Goal: Task Accomplishment & Management: Manage account settings

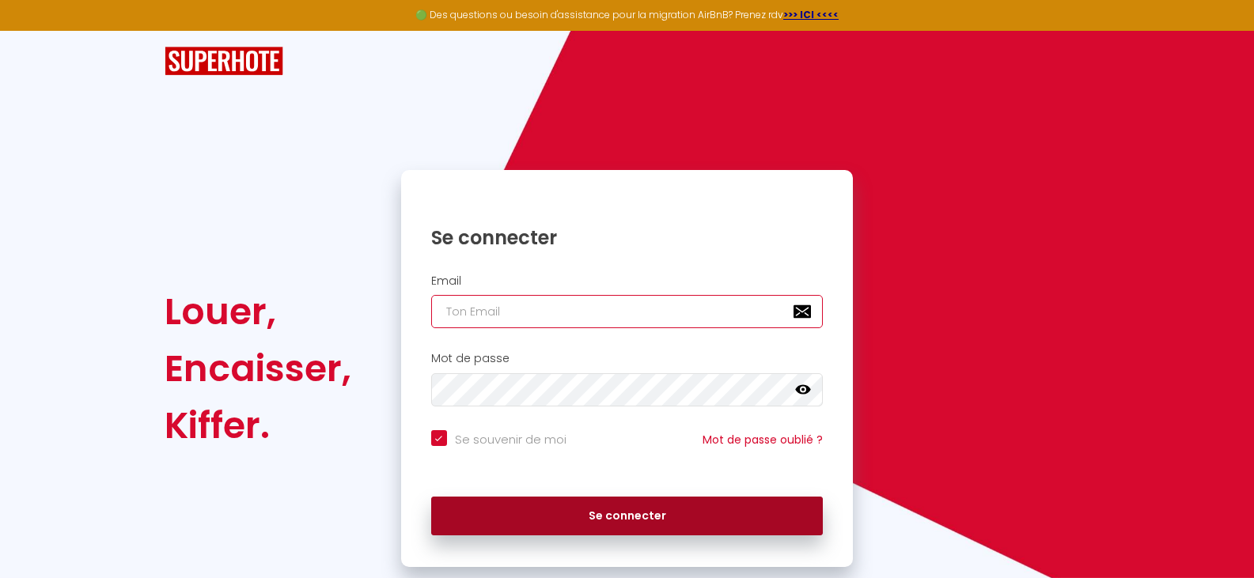
type input "[EMAIL_ADDRESS][DOMAIN_NAME]"
click at [585, 510] on button "Se connecter" at bounding box center [627, 517] width 392 height 40
checkbox input "true"
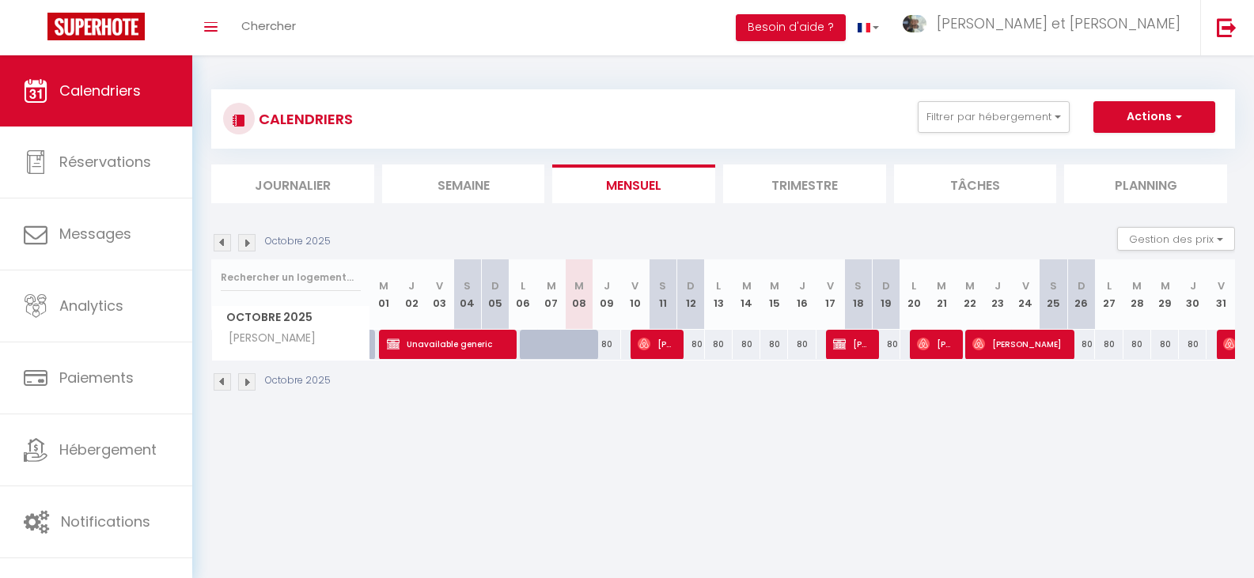
click at [820, 193] on li "Trimestre" at bounding box center [804, 184] width 163 height 39
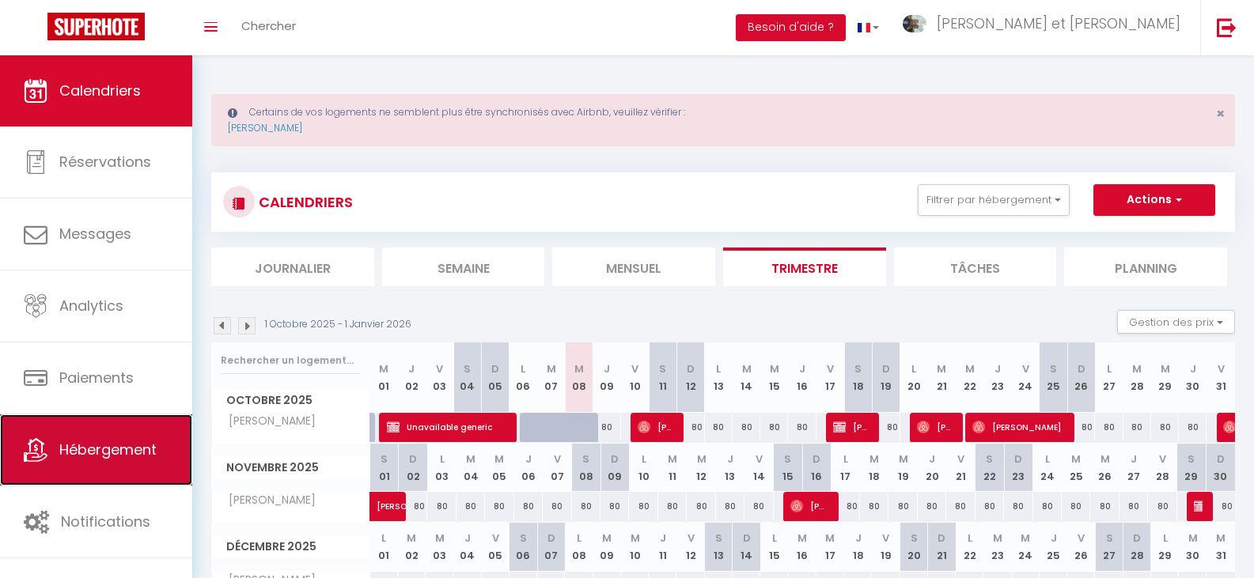
click at [135, 439] on link "Hébergement" at bounding box center [96, 450] width 192 height 71
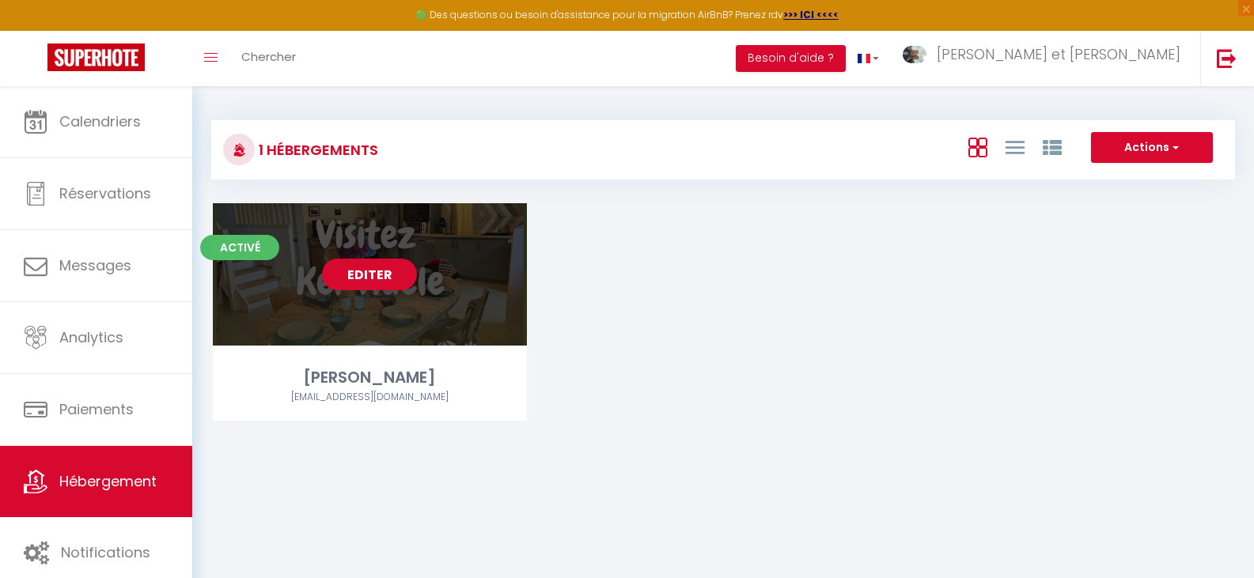
click at [356, 312] on div "Editer" at bounding box center [370, 274] width 314 height 142
select select "3"
select select "2"
select select "1"
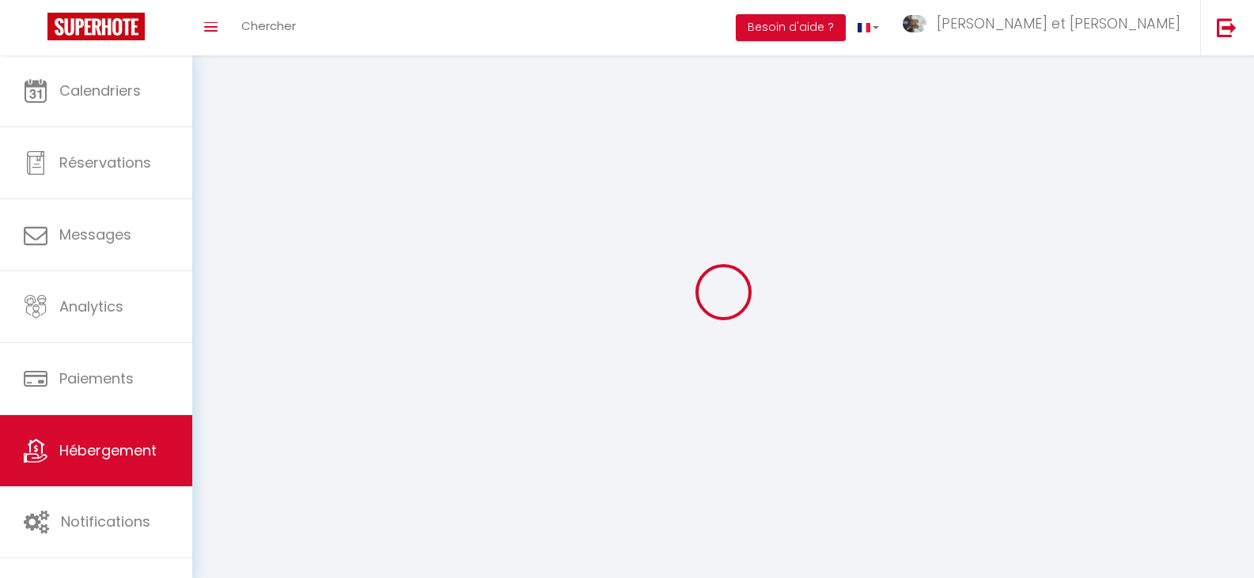
select select
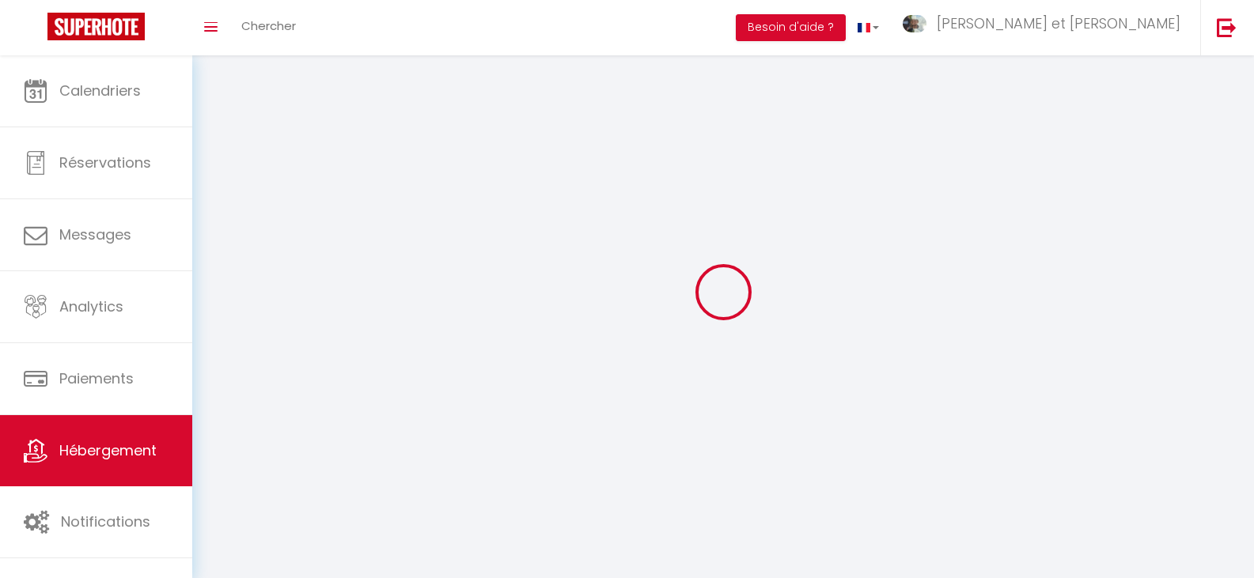
select select
checkbox input "false"
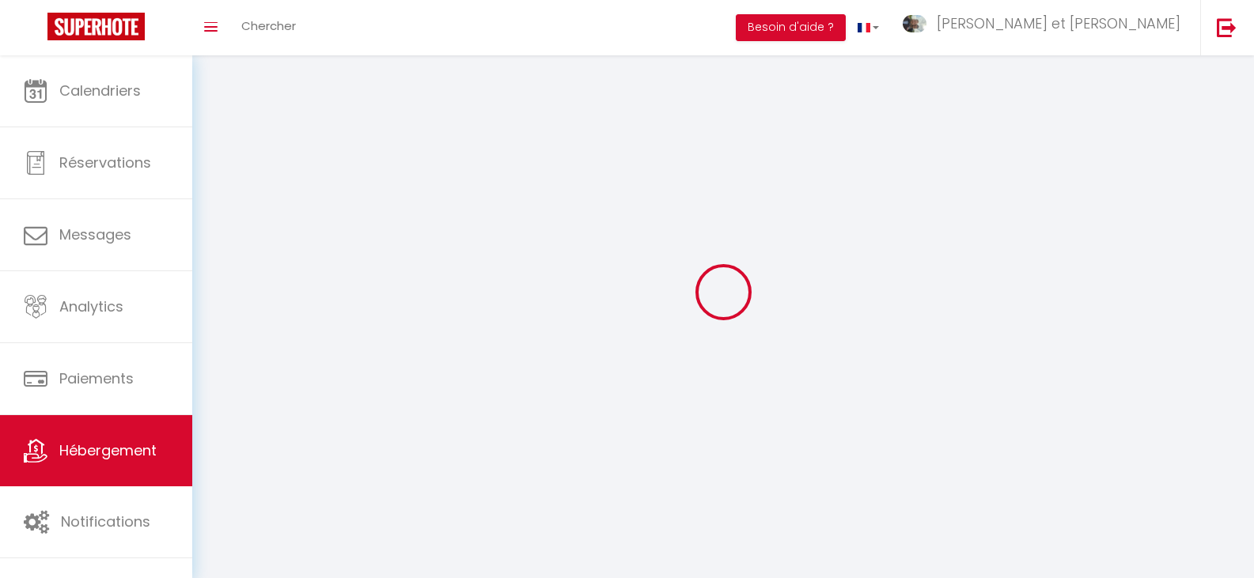
checkbox input "false"
select select
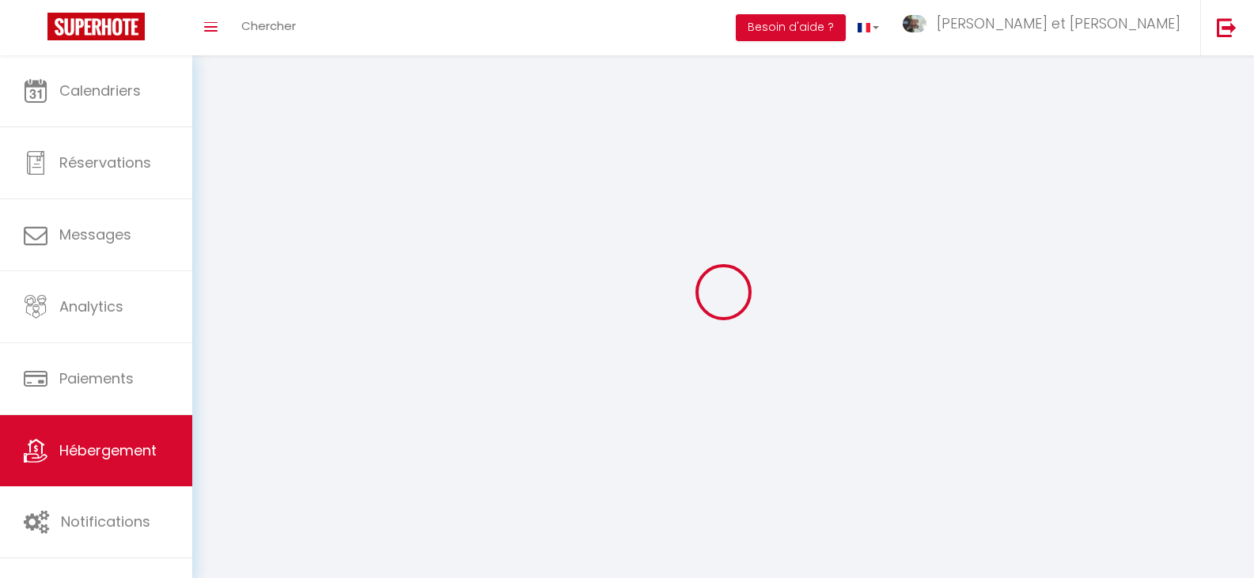
select select
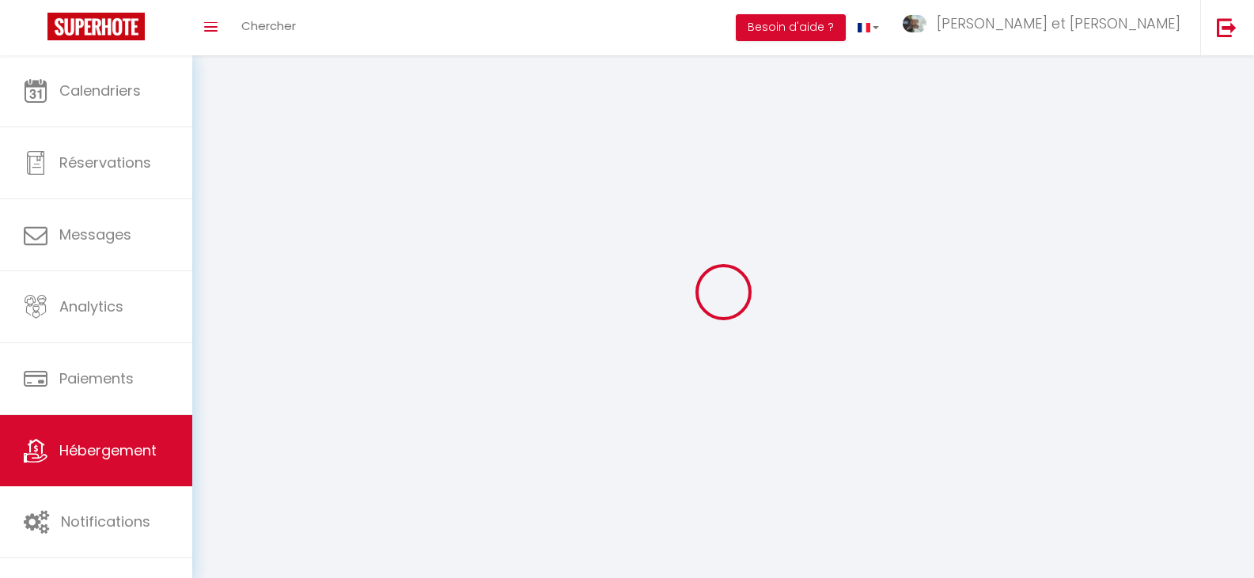
checkbox input "false"
select select
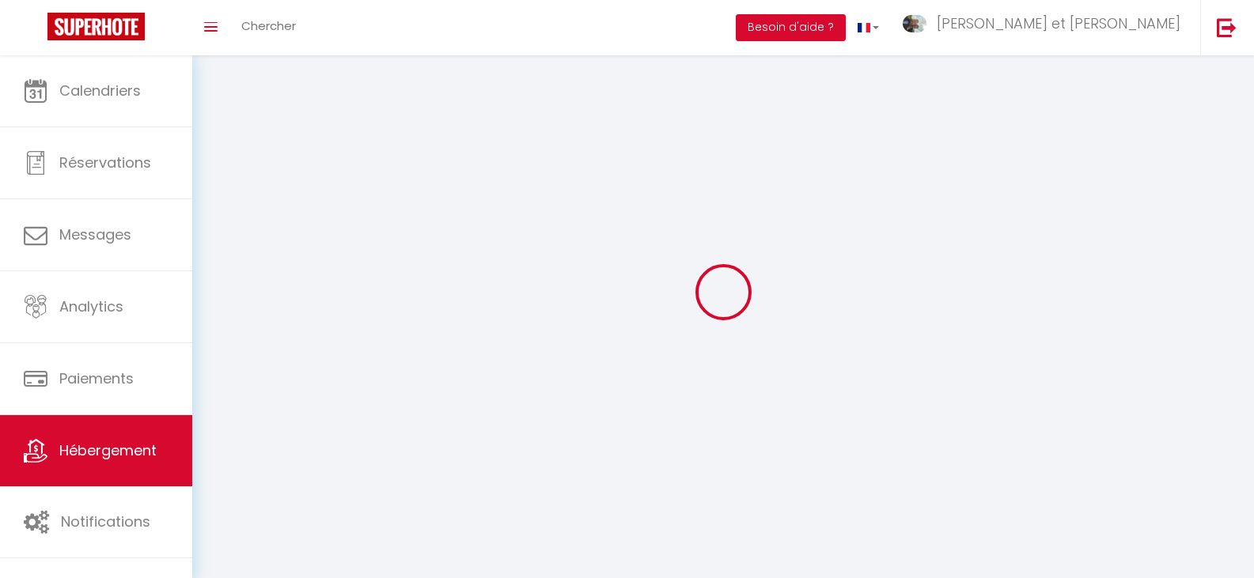
select select
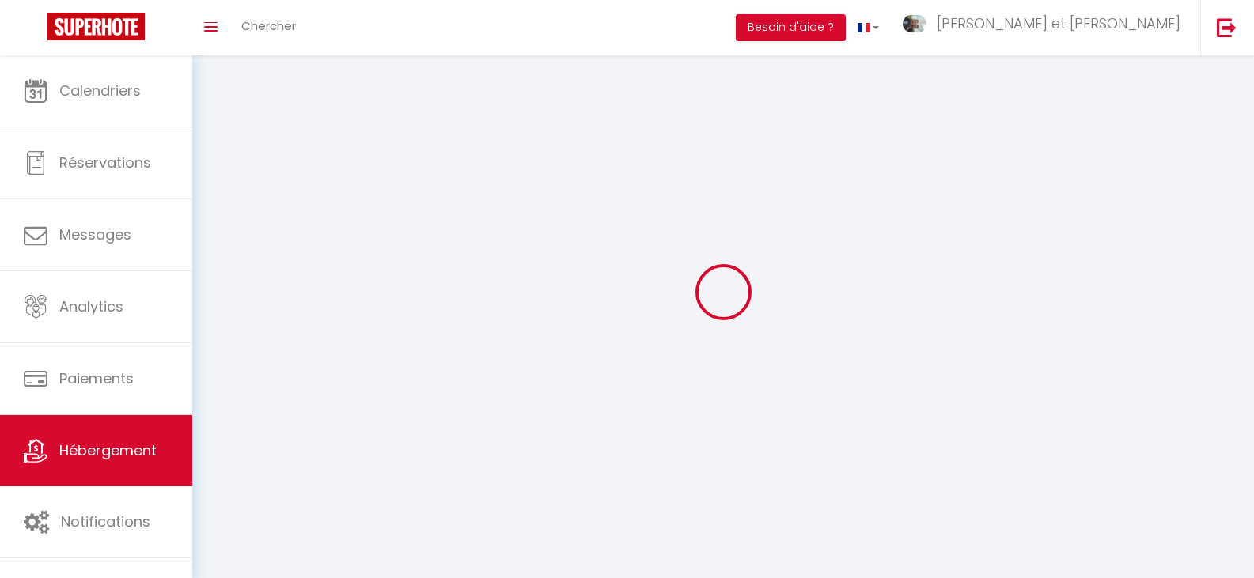
select select
checkbox input "false"
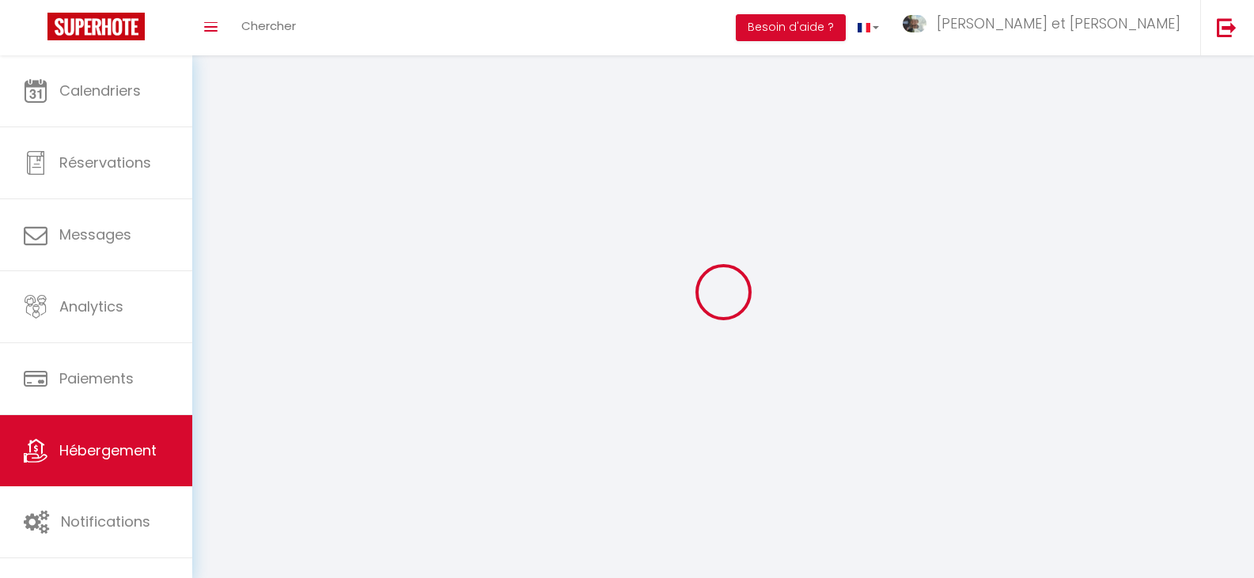
checkbox input "false"
select select
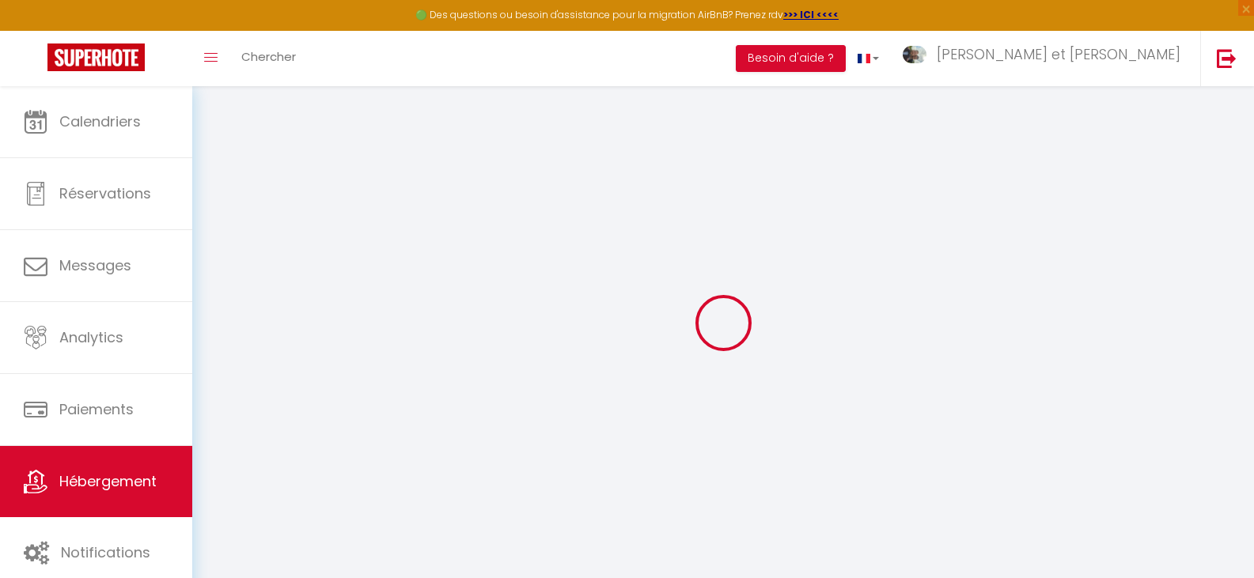
select select "5955-1189024169294092052"
select select "+ 23 %"
select select "+ 47 %"
select select "+ 2 %"
select select "+ 4 %"
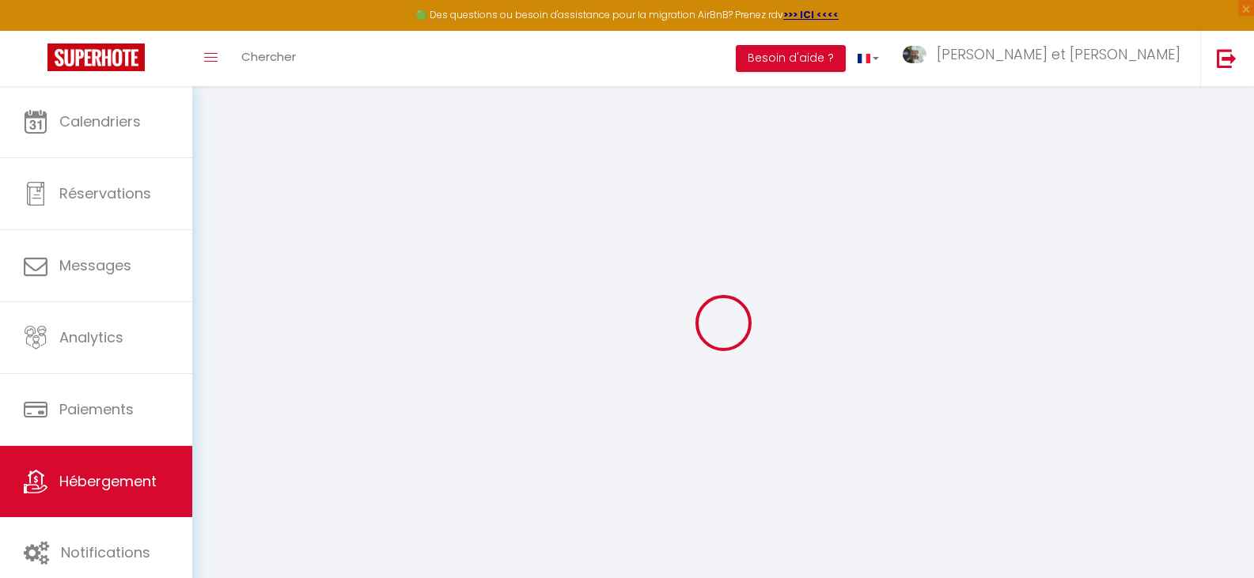
checkbox input "false"
select select "well_reviewed_guests"
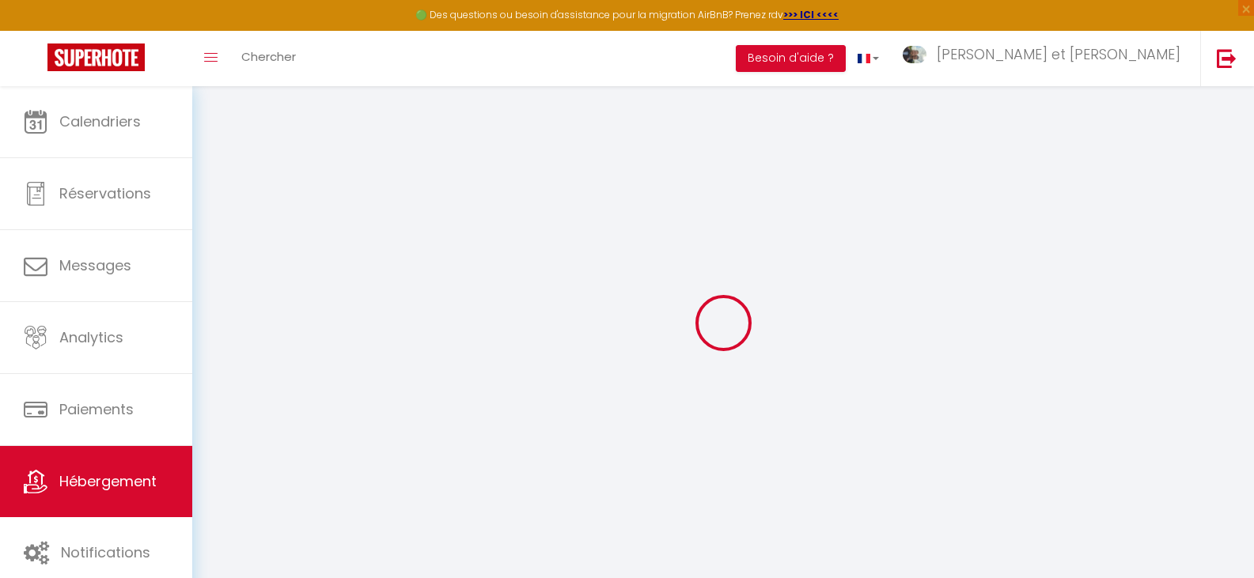
select select "EUR"
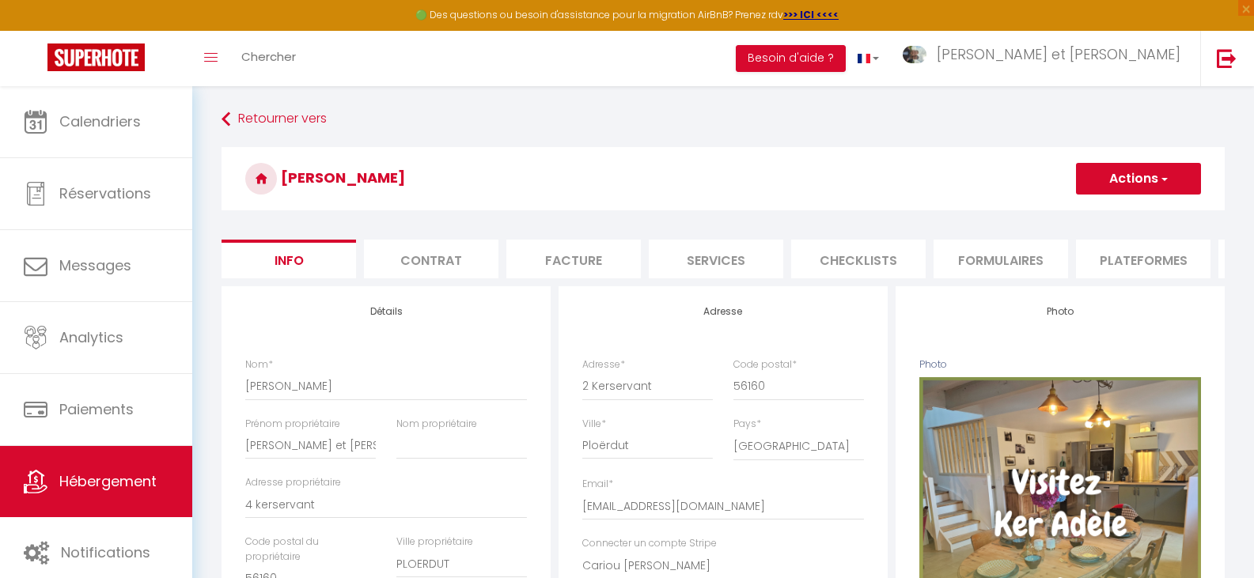
click at [1168, 267] on li "Plateformes" at bounding box center [1143, 259] width 134 height 39
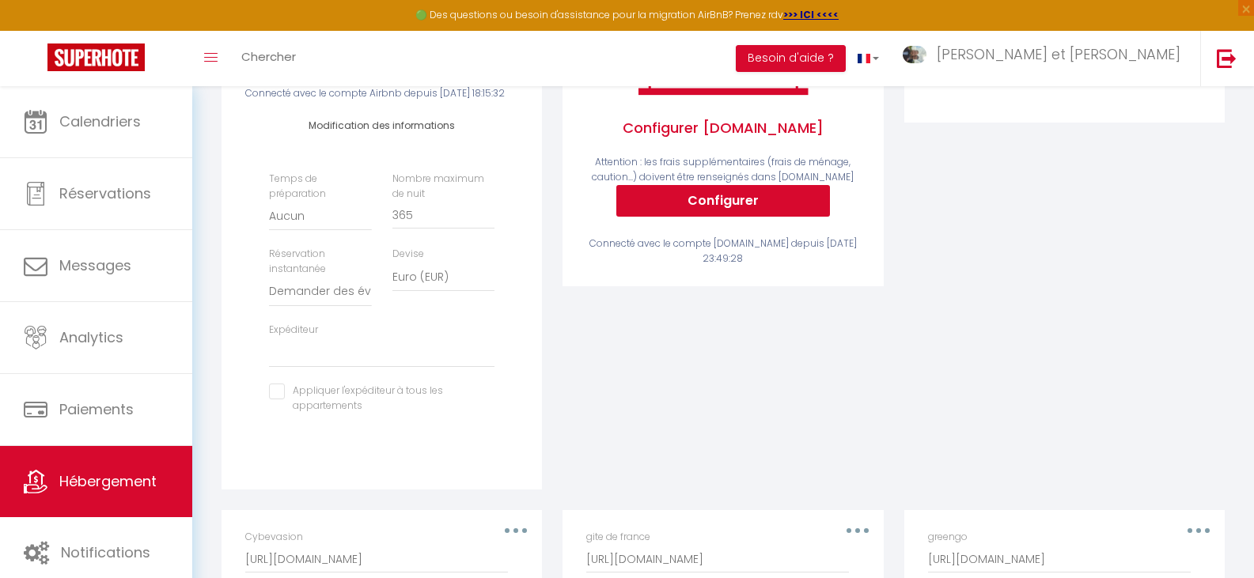
scroll to position [396, 0]
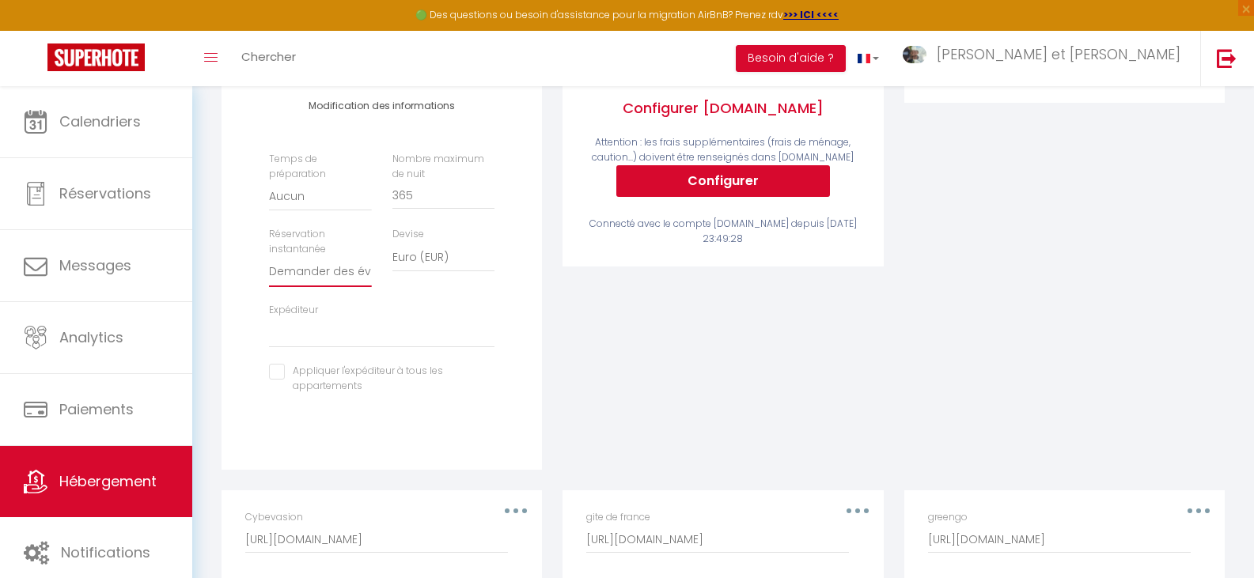
click at [325, 287] on select "Activée Demander des évaluations positives" at bounding box center [320, 272] width 102 height 30
click at [329, 348] on select "[EMAIL_ADDRESS][DOMAIN_NAME]" at bounding box center [381, 333] width 225 height 30
select select "5955"
click at [269, 344] on select "[EMAIL_ADDRESS][DOMAIN_NAME]" at bounding box center [381, 333] width 225 height 30
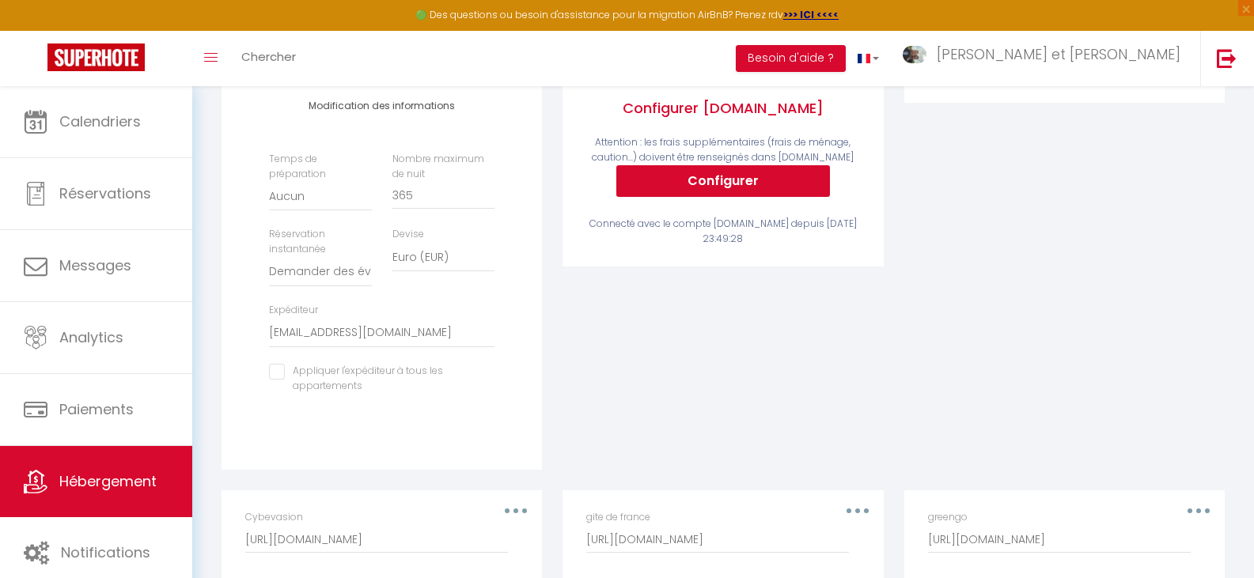
click at [277, 380] on input "checkbox" at bounding box center [381, 372] width 225 height 16
checkbox input "true"
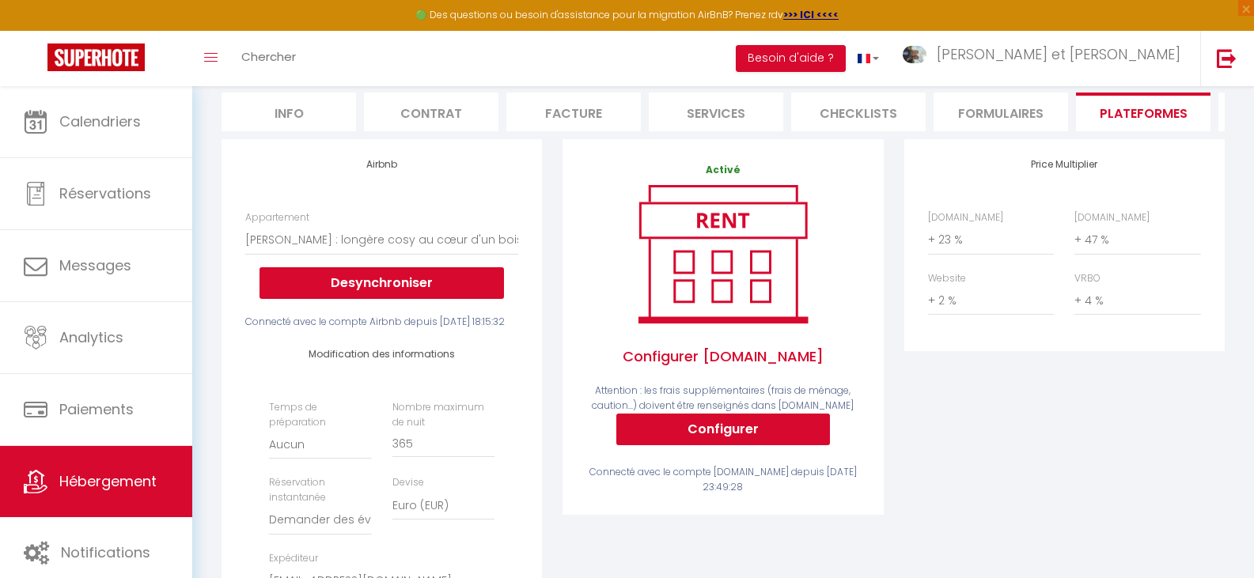
scroll to position [0, 0]
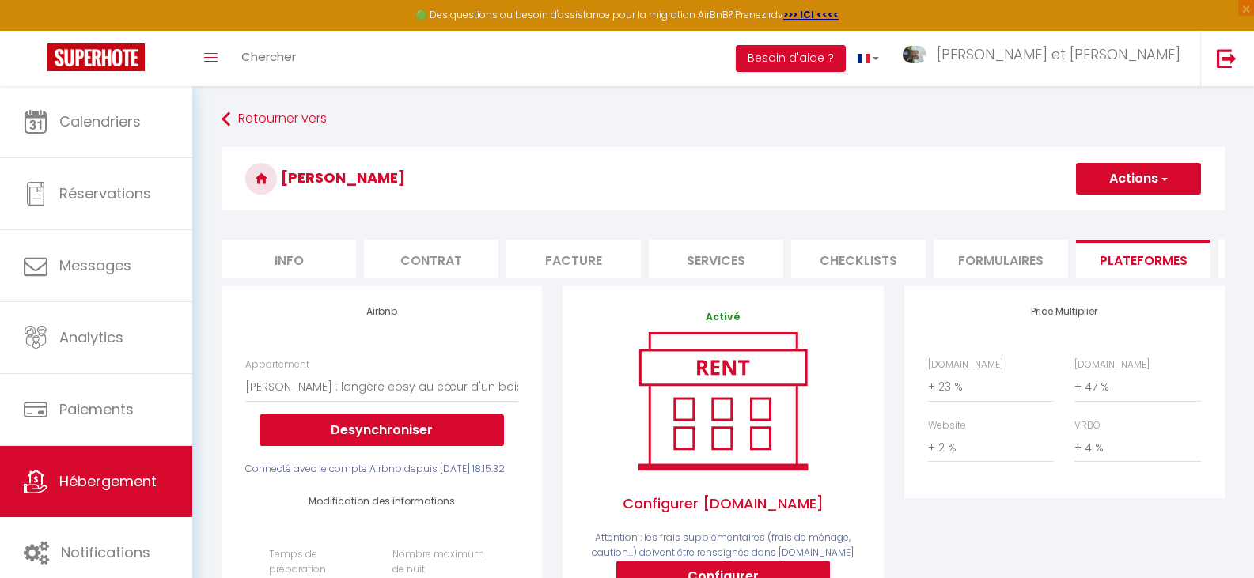
click at [1158, 178] on span "button" at bounding box center [1163, 179] width 10 height 16
click at [1131, 211] on link "Enregistrer" at bounding box center [1137, 213] width 125 height 21
select select "well_reviewed_guests"
select select "EUR"
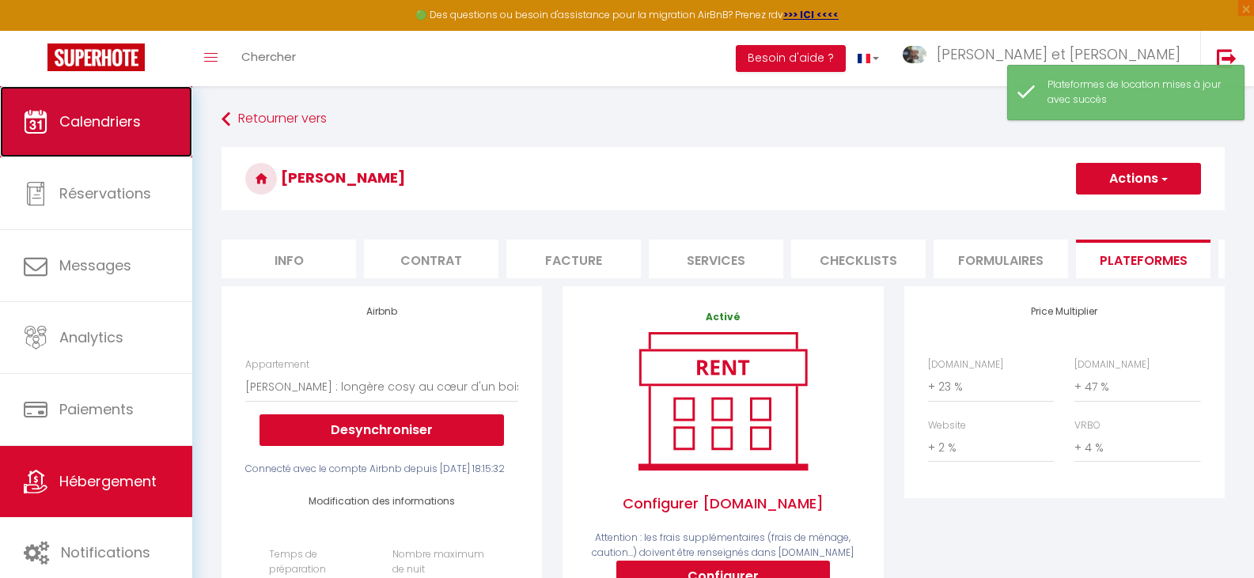
click at [77, 119] on span "Calendriers" at bounding box center [99, 122] width 81 height 20
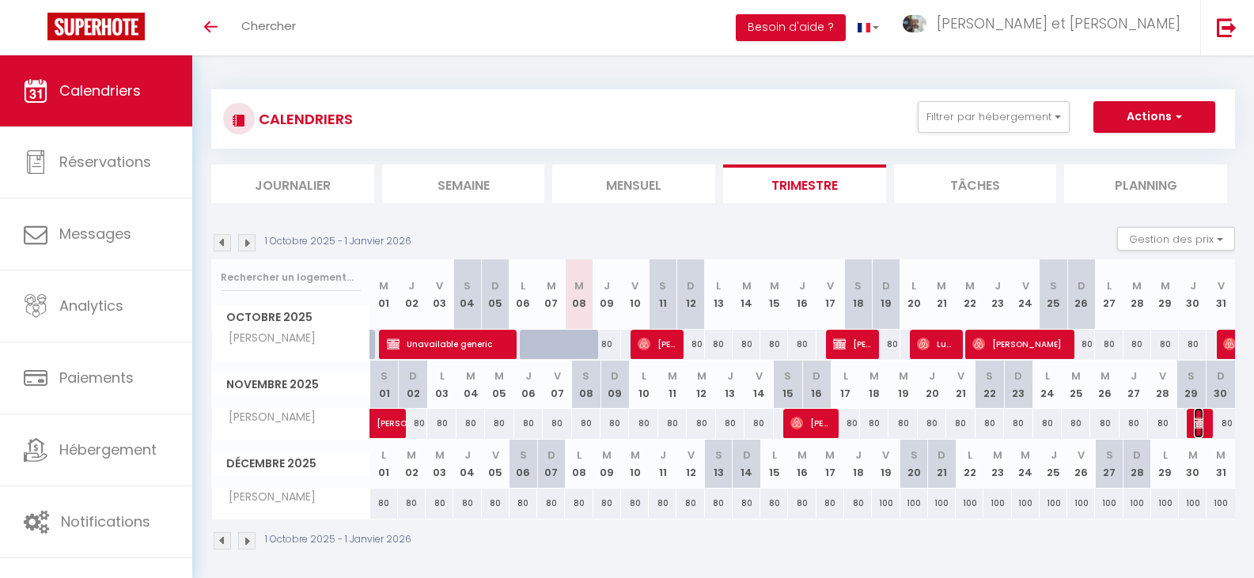
click at [1199, 422] on img at bounding box center [1200, 423] width 13 height 13
select select "OK"
select select "KO"
select select "0"
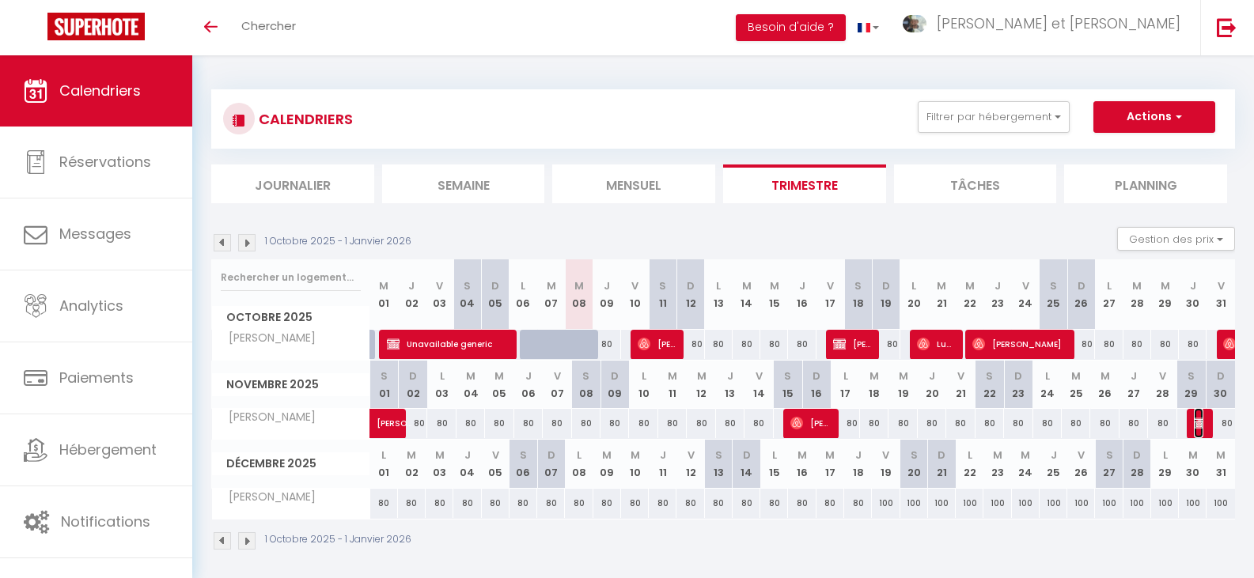
select select "1"
select select
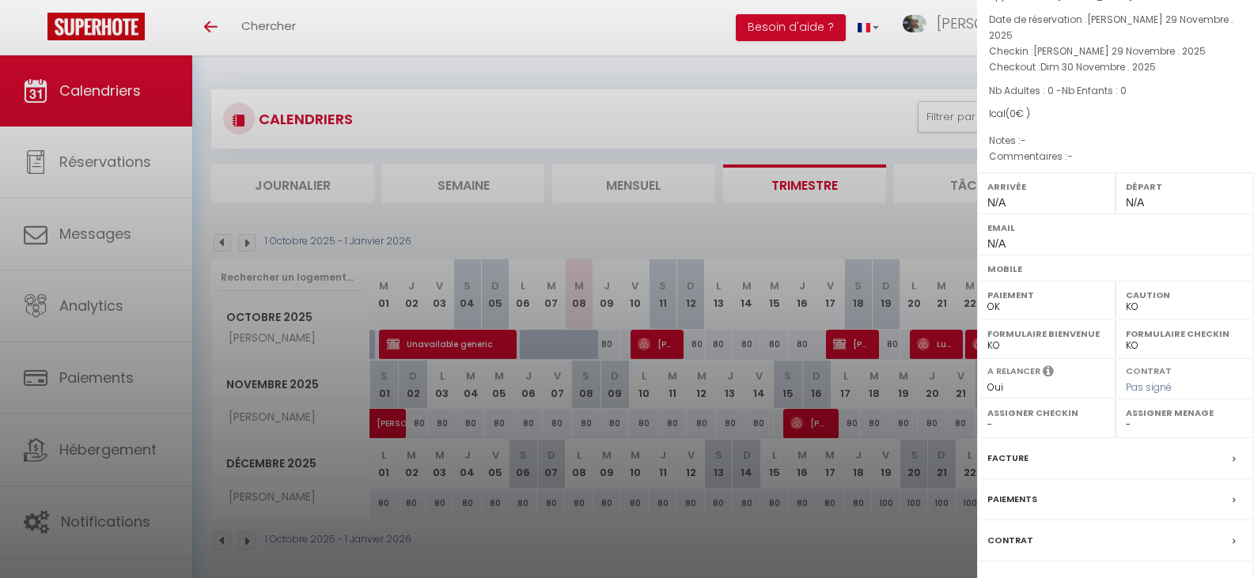
scroll to position [169, 0]
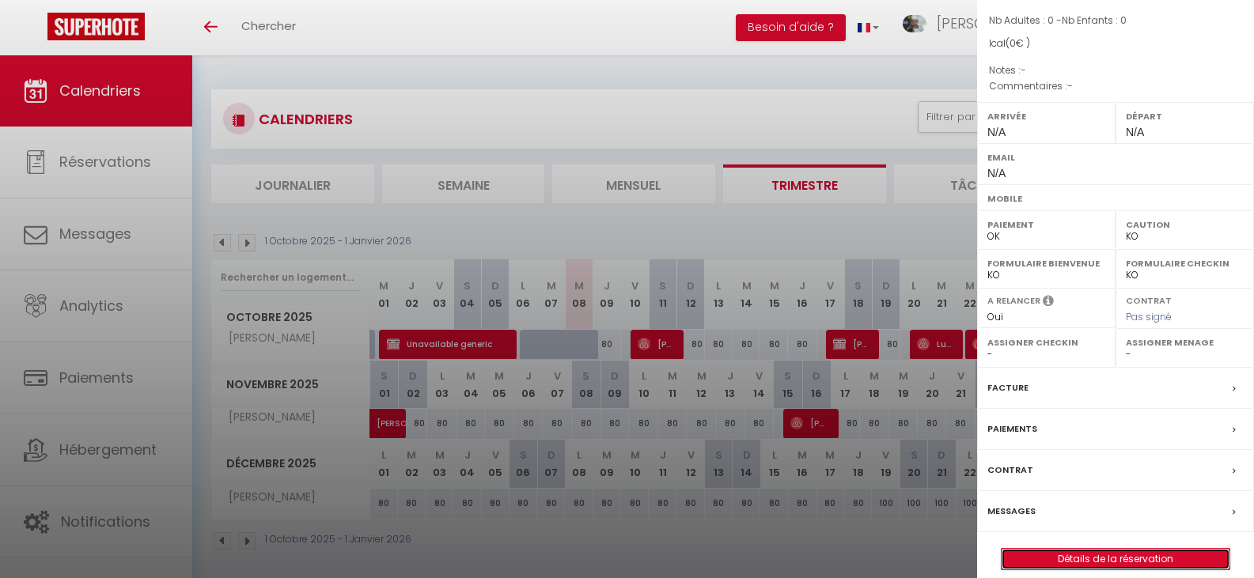
click at [1142, 549] on link "Détails de la réservation" at bounding box center [1116, 559] width 228 height 21
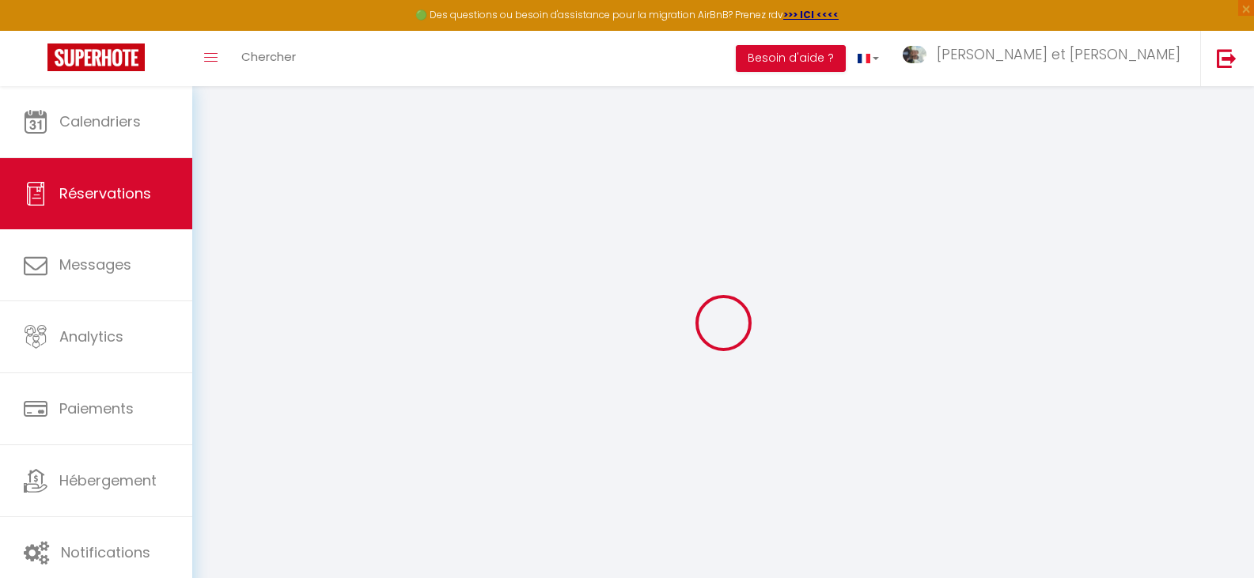
select select
checkbox input "false"
select select
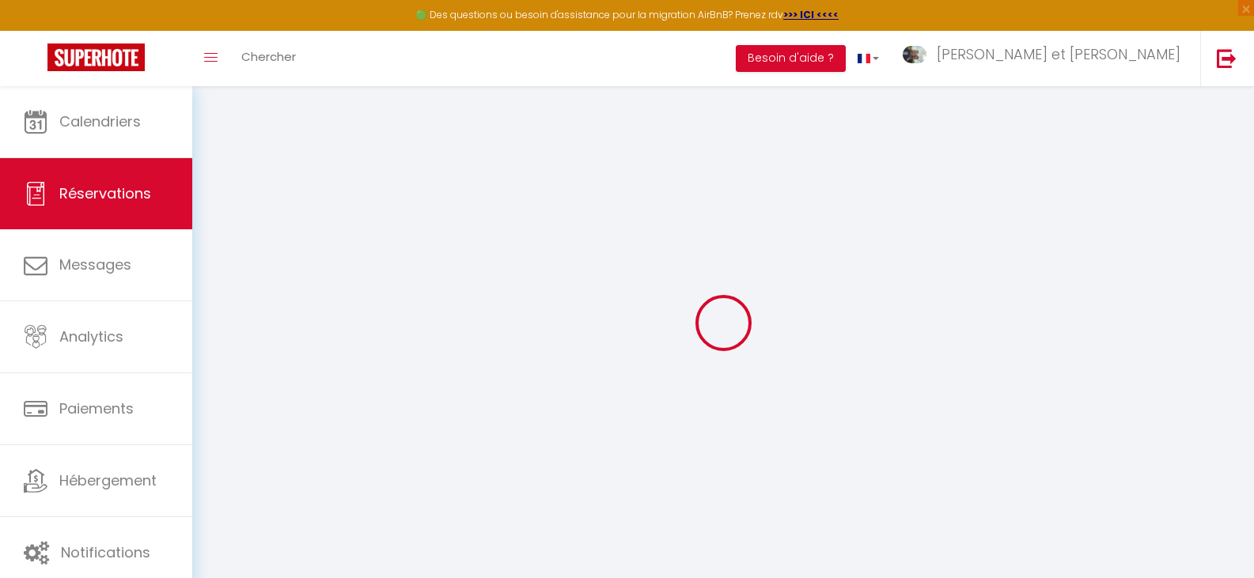
select select
checkbox input "false"
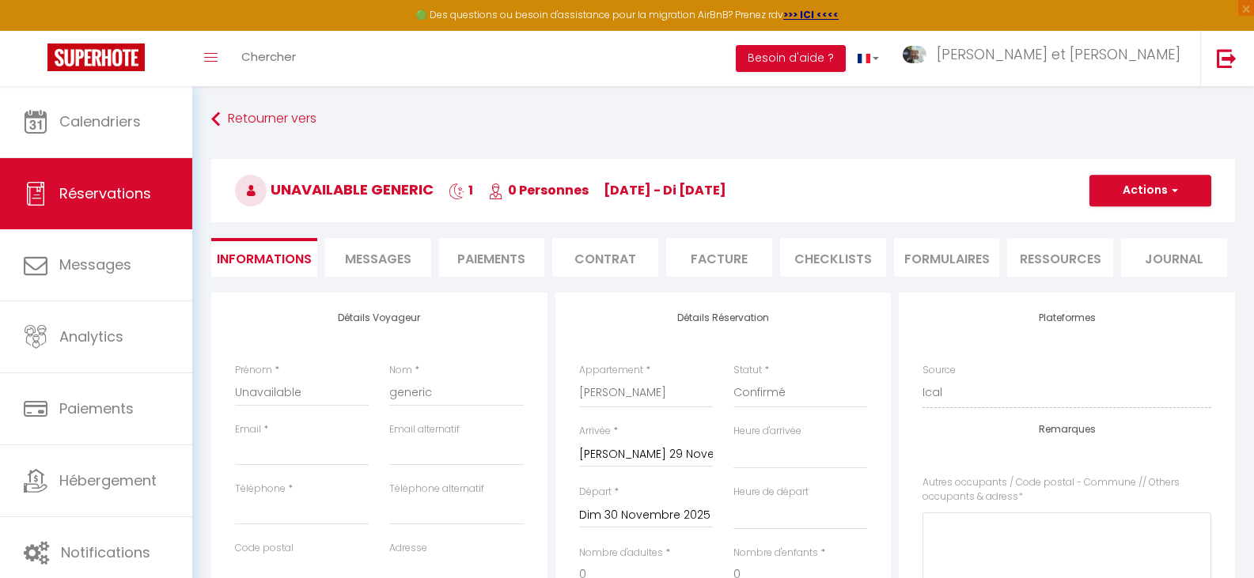
select select
checkbox input "false"
select select
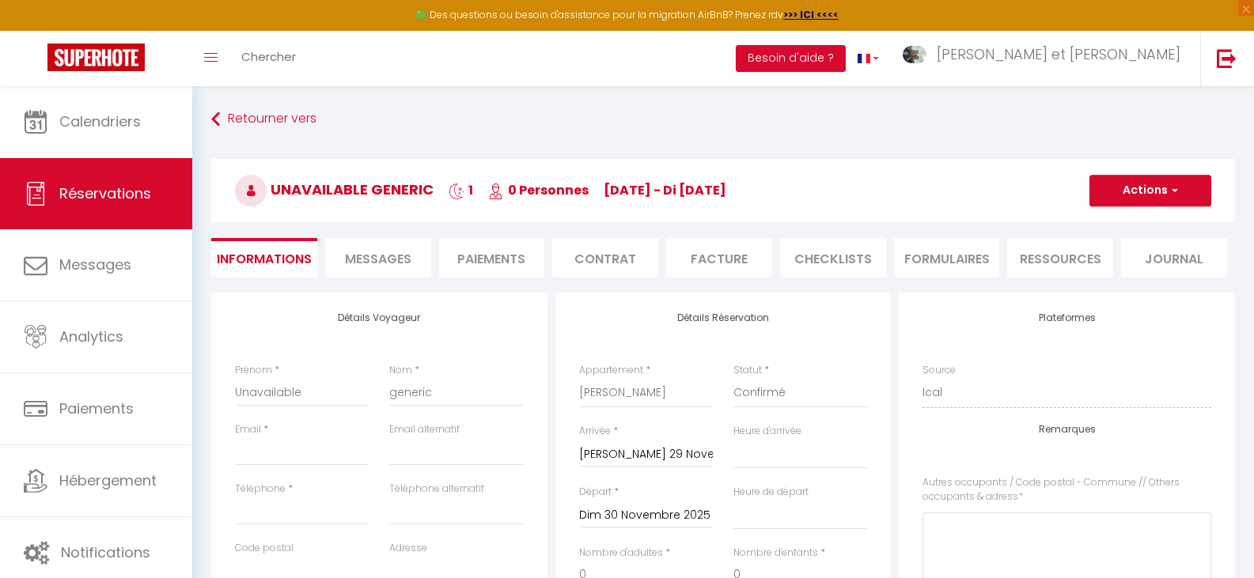
checkbox input "false"
select select
click at [1152, 197] on button "Actions" at bounding box center [1150, 191] width 122 height 32
click at [1124, 266] on link "Supprimer" at bounding box center [1134, 266] width 125 height 21
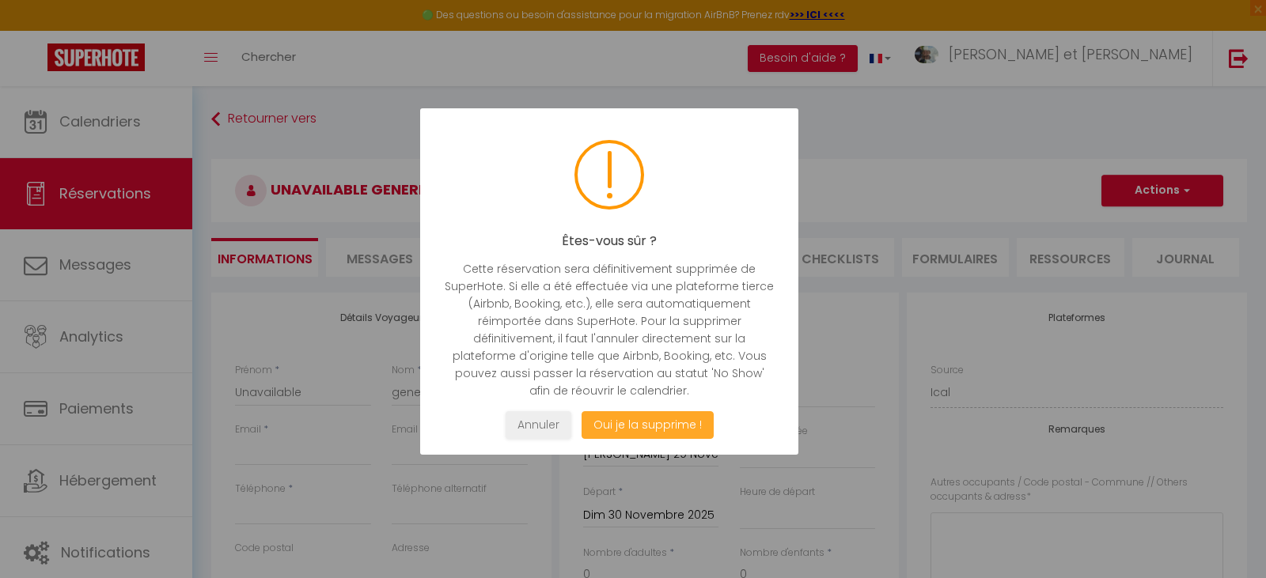
click at [690, 419] on button "Oui je la supprime !" at bounding box center [648, 425] width 132 height 28
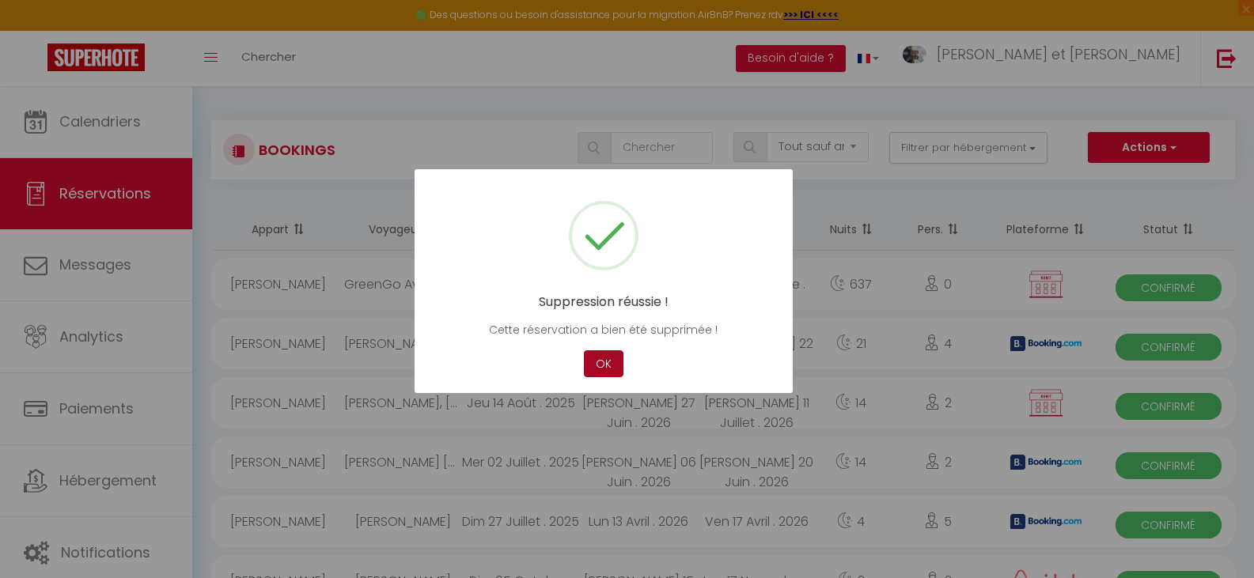
click at [613, 365] on button "OK" at bounding box center [604, 364] width 40 height 28
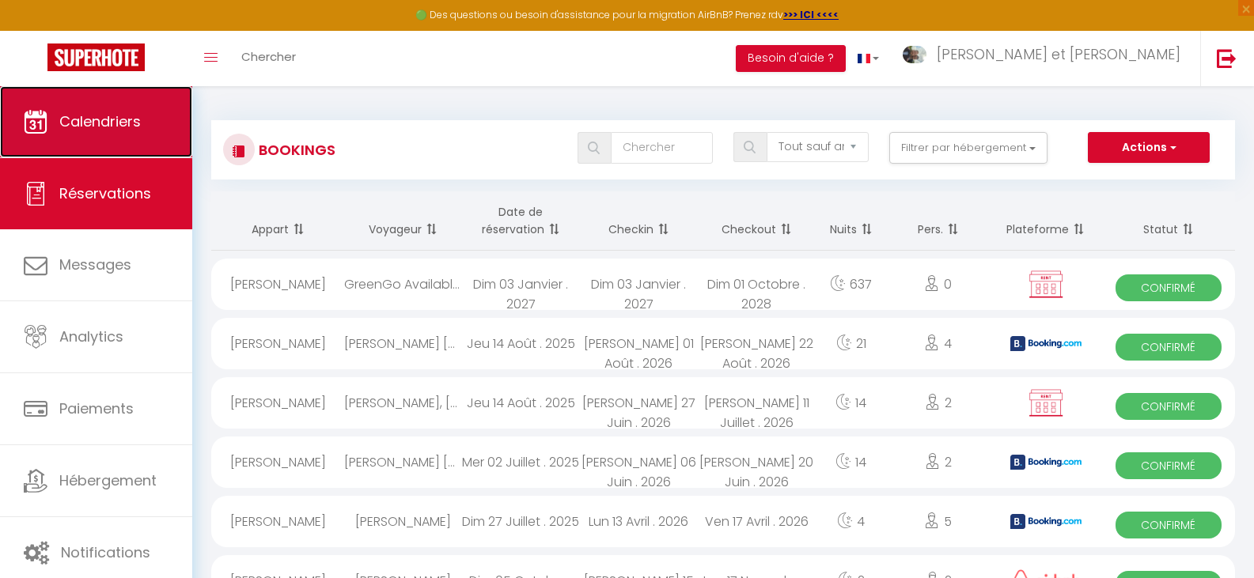
click at [85, 113] on span "Calendriers" at bounding box center [99, 122] width 81 height 20
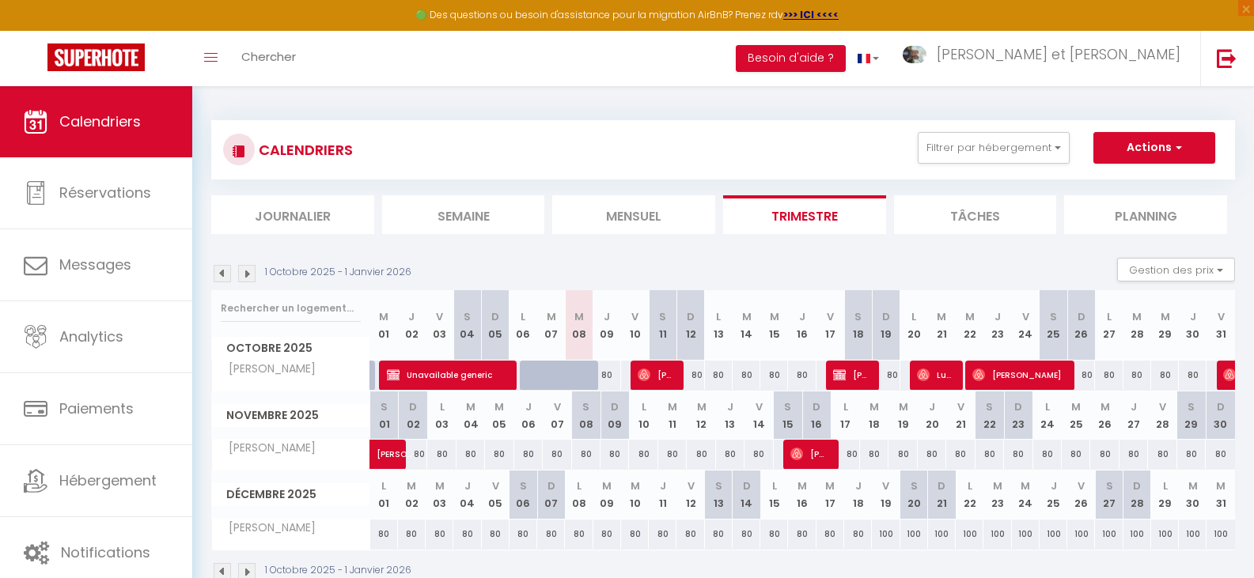
click at [1188, 452] on div "80" at bounding box center [1191, 454] width 28 height 29
type input "80"
type input "[PERSON_NAME] 29 Novembre 2025"
type input "Dim 30 Novembre 2025"
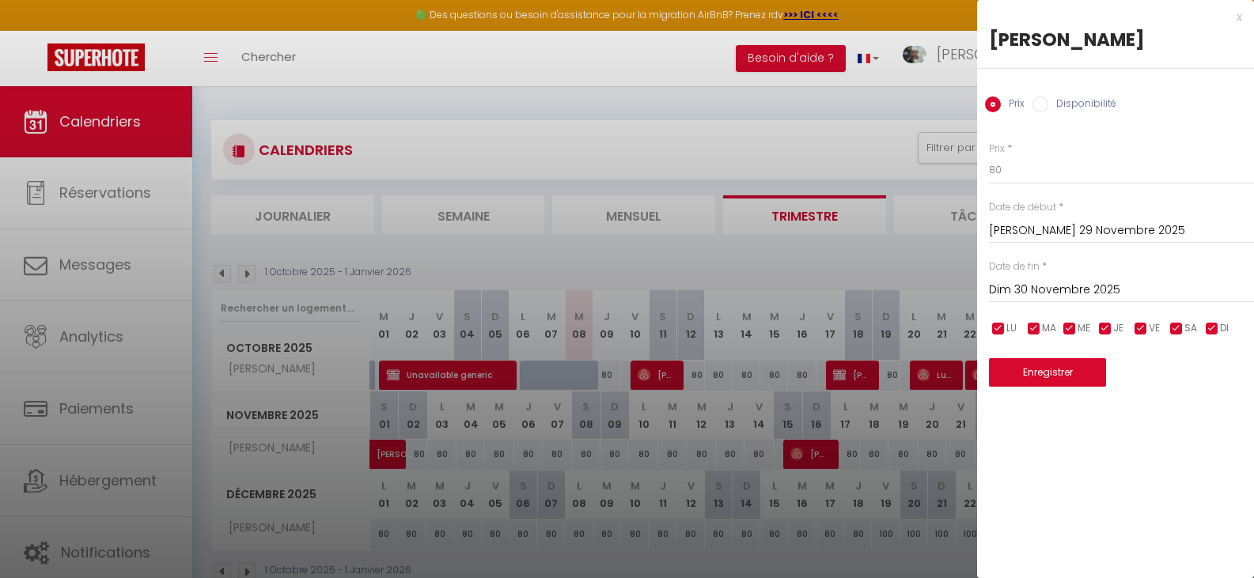
click at [1041, 103] on input "Disponibilité" at bounding box center [1040, 105] width 16 height 16
radio input "true"
radio input "false"
click at [1051, 175] on select "Disponible Indisponible" at bounding box center [1121, 171] width 265 height 30
select select "0"
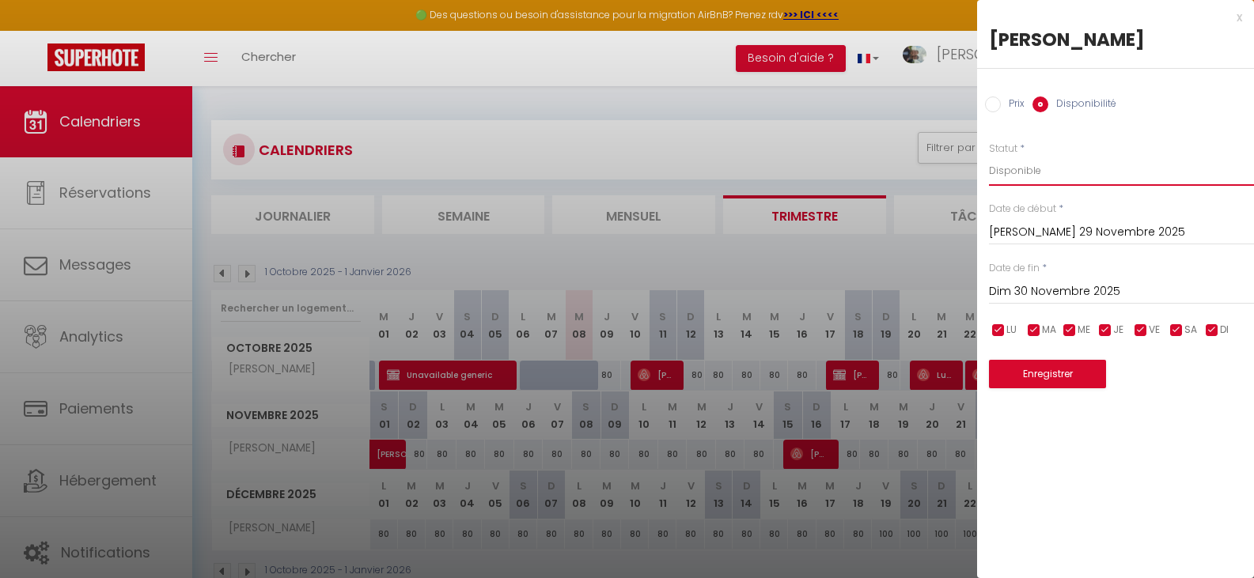
click at [989, 156] on select "Disponible Indisponible" at bounding box center [1121, 171] width 265 height 30
click at [1123, 295] on input "Dim 30 Novembre 2025" at bounding box center [1121, 292] width 265 height 21
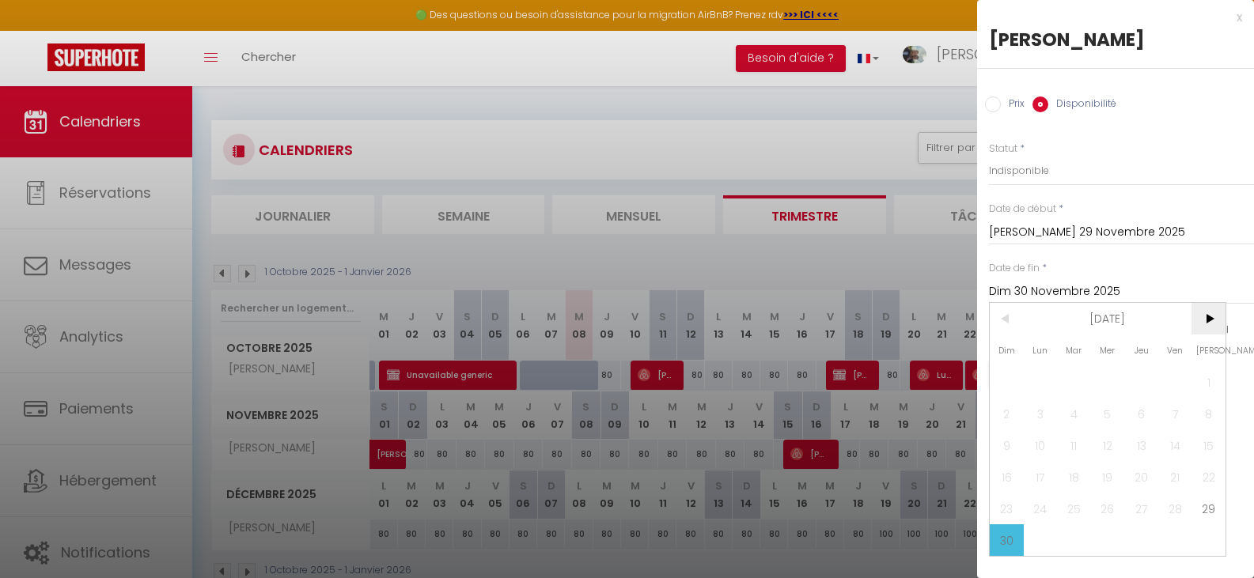
click at [1213, 324] on span ">" at bounding box center [1208, 319] width 34 height 32
click at [1039, 377] on span "1" at bounding box center [1041, 382] width 34 height 32
type input "Lun 01 Décembre 2025"
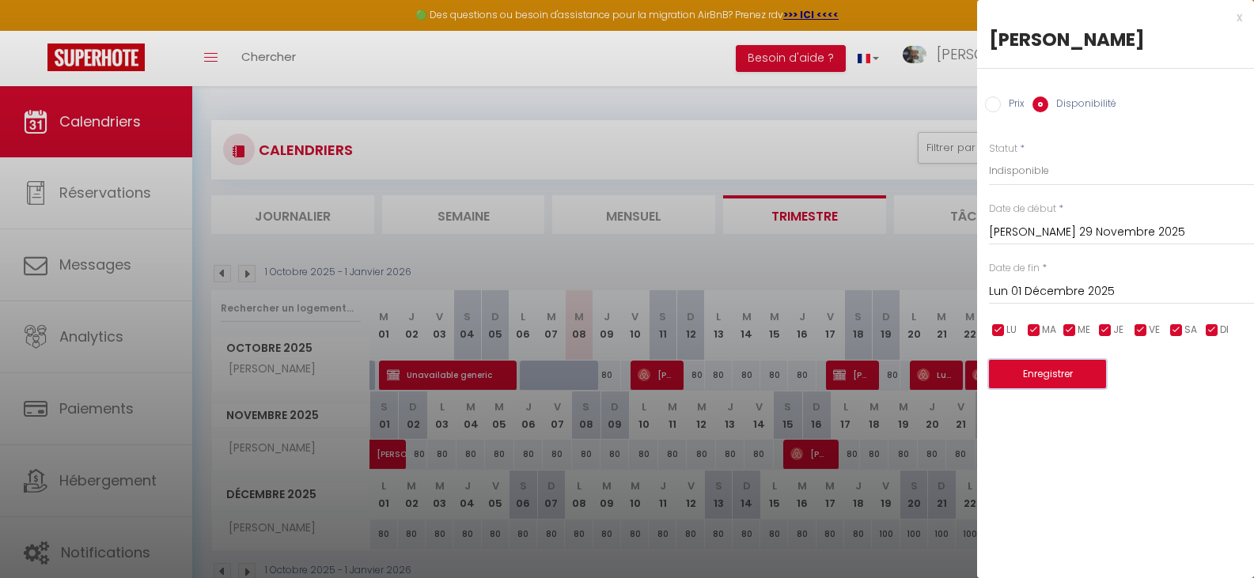
click at [1063, 376] on button "Enregistrer" at bounding box center [1047, 374] width 117 height 28
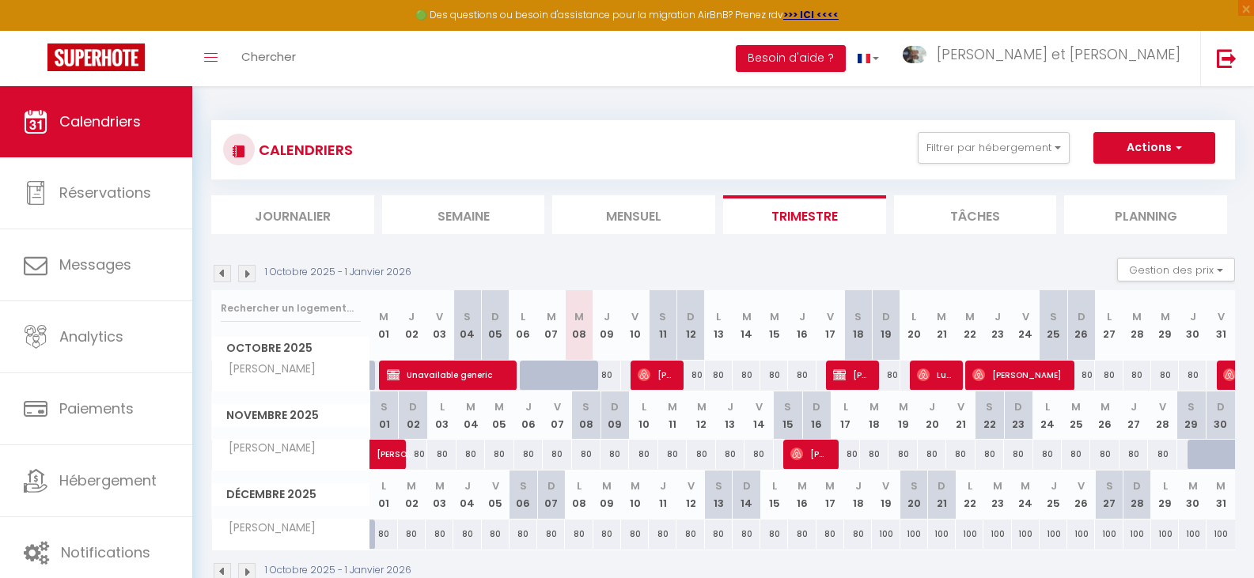
click at [1167, 454] on div "80" at bounding box center [1162, 454] width 28 height 29
select select "1"
type input "Ven 28 Novembre 2025"
type input "[PERSON_NAME] 29 Novembre 2025"
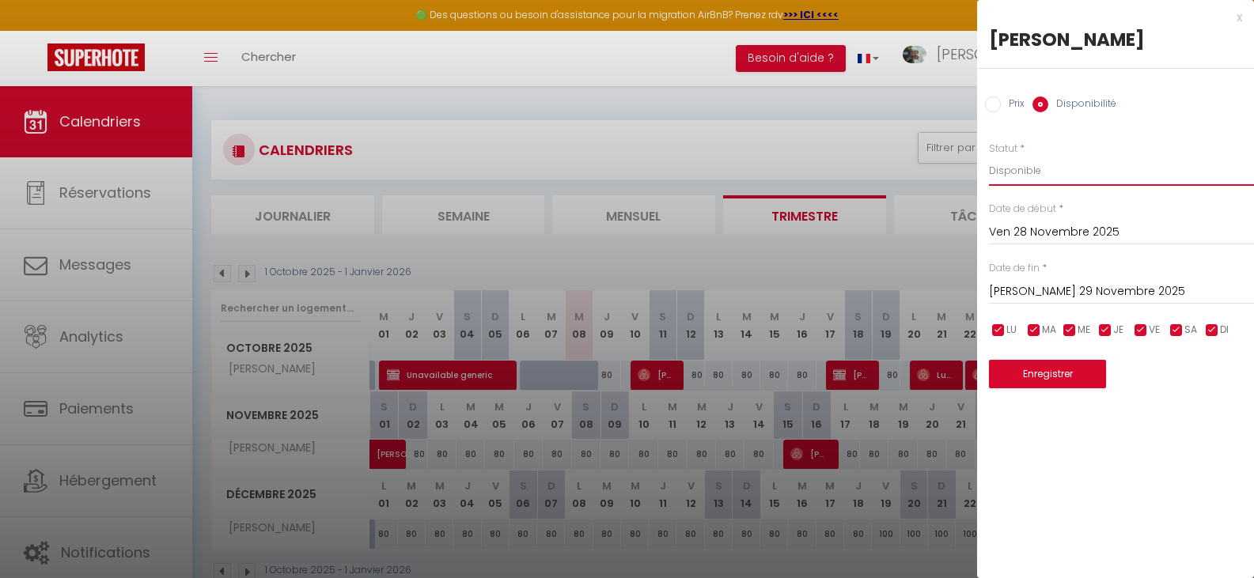
click at [1036, 178] on select "Disponible Indisponible" at bounding box center [1121, 171] width 265 height 30
select select "0"
click at [989, 156] on select "Disponible Indisponible" at bounding box center [1121, 171] width 265 height 30
click at [1093, 290] on input "[PERSON_NAME] 29 Novembre 2025" at bounding box center [1121, 292] width 265 height 21
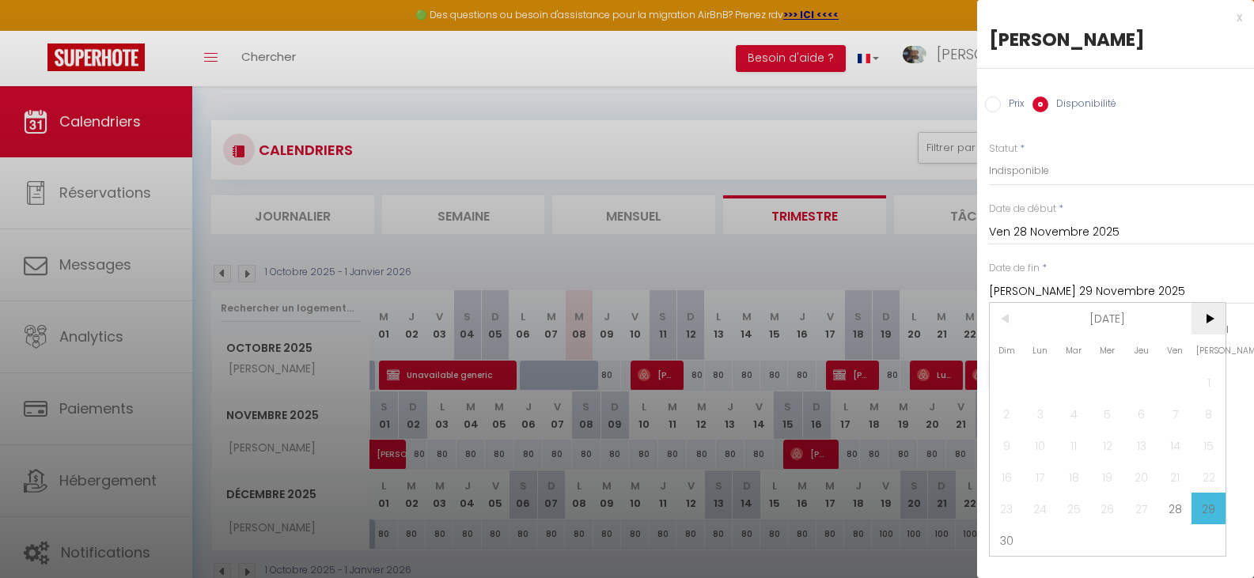
click at [1209, 323] on span ">" at bounding box center [1208, 319] width 34 height 32
click at [1040, 380] on span "1" at bounding box center [1041, 382] width 34 height 32
type input "Lun 01 Décembre 2025"
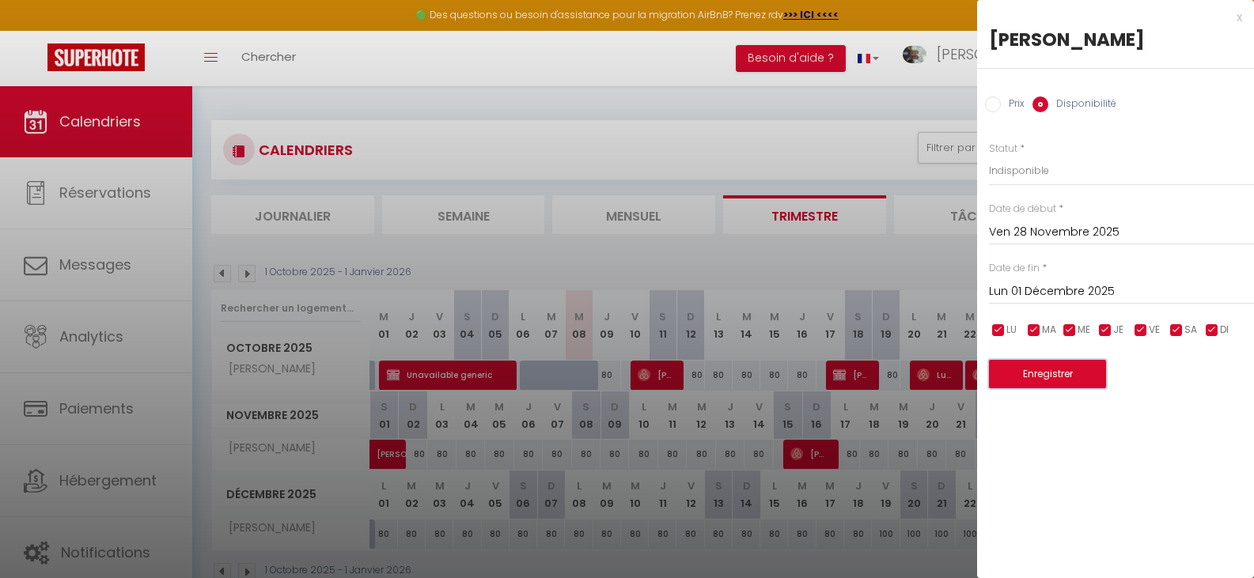
click at [1061, 377] on button "Enregistrer" at bounding box center [1047, 374] width 117 height 28
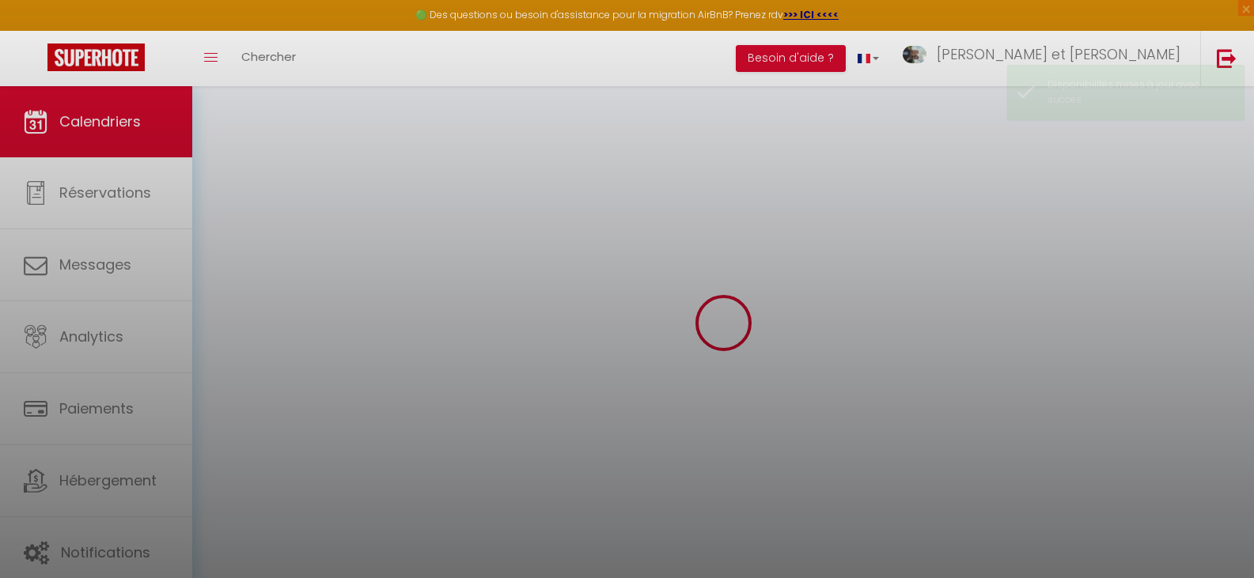
select select
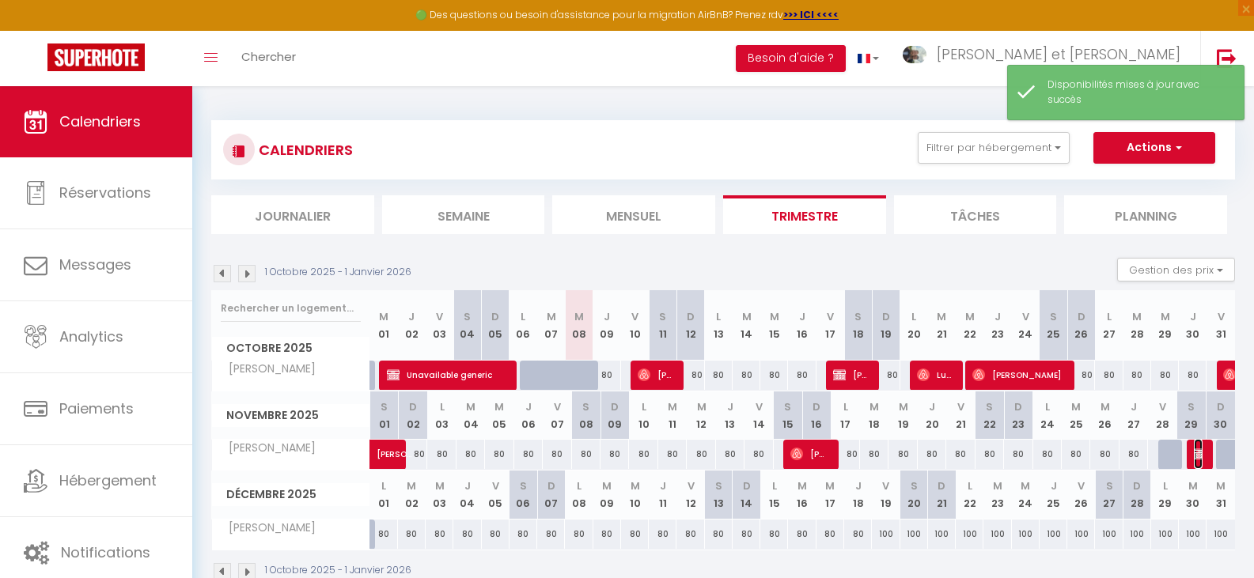
click at [1198, 459] on img at bounding box center [1200, 454] width 13 height 13
select select "OK"
select select "KO"
select select "0"
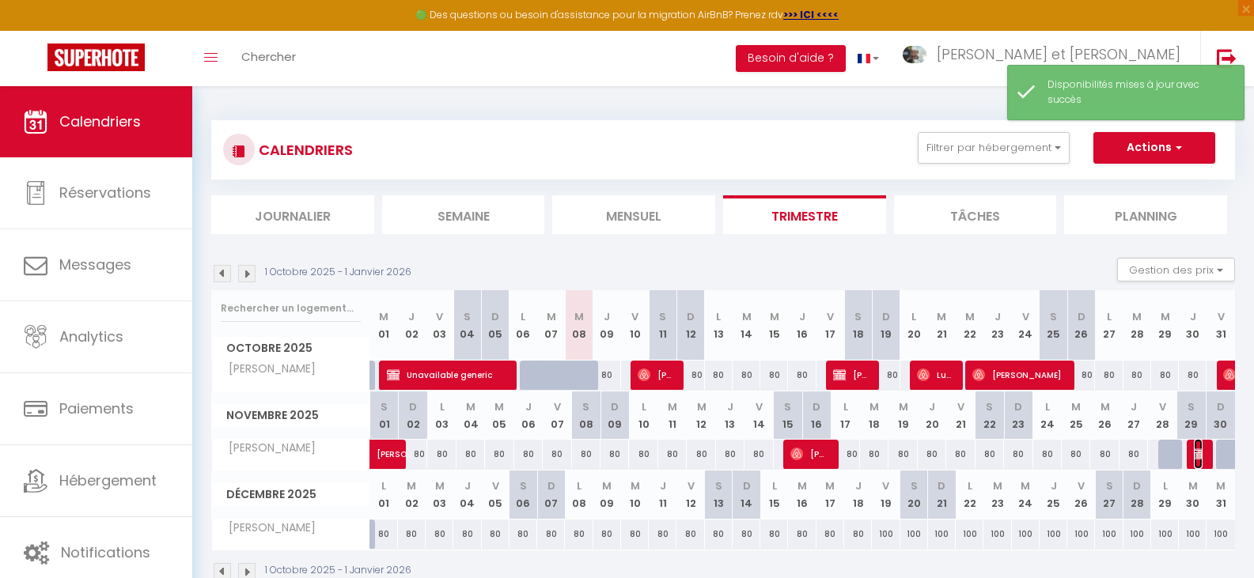
select select "1"
select select
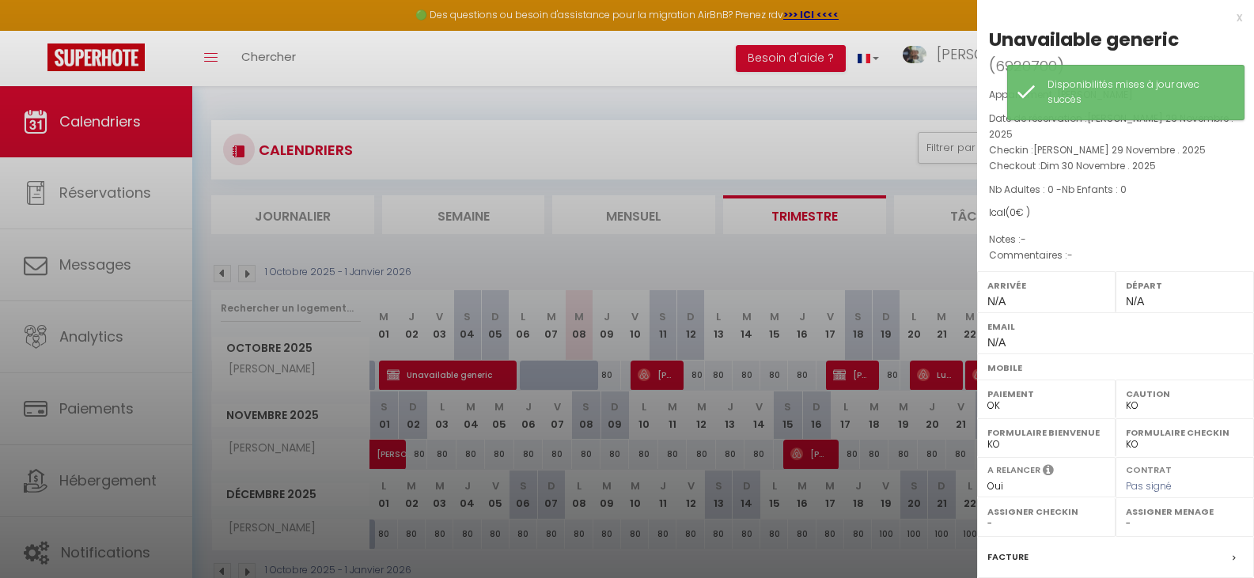
click at [1228, 17] on div "x" at bounding box center [1109, 17] width 265 height 19
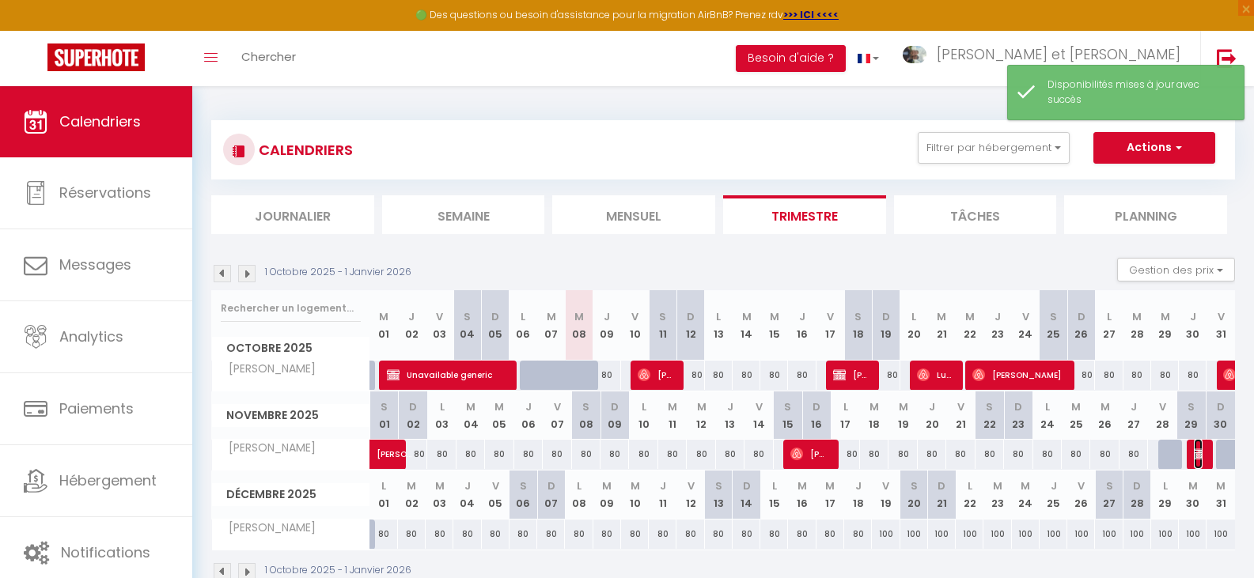
click at [1200, 449] on img at bounding box center [1200, 454] width 13 height 13
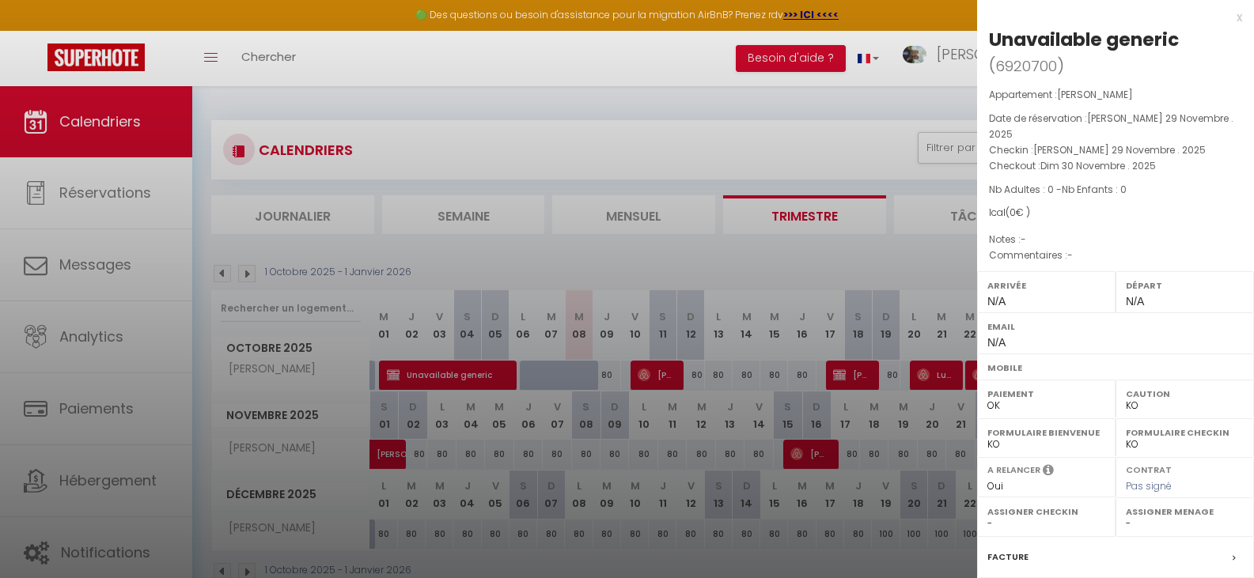
click at [504, 101] on div at bounding box center [627, 289] width 1254 height 578
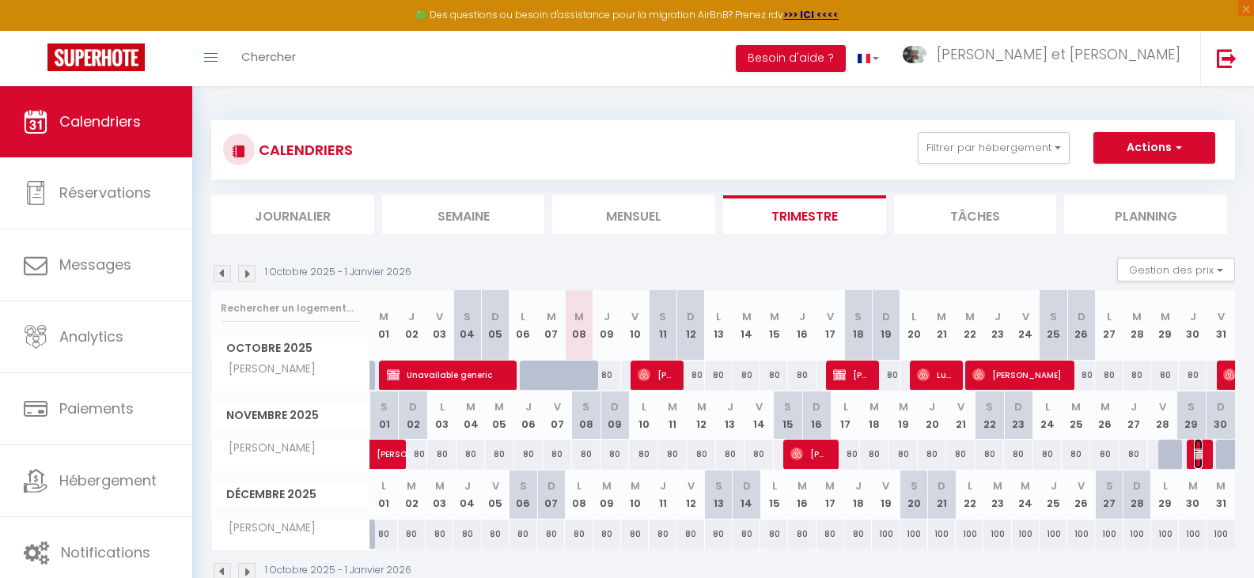
click at [1202, 457] on img at bounding box center [1200, 454] width 13 height 13
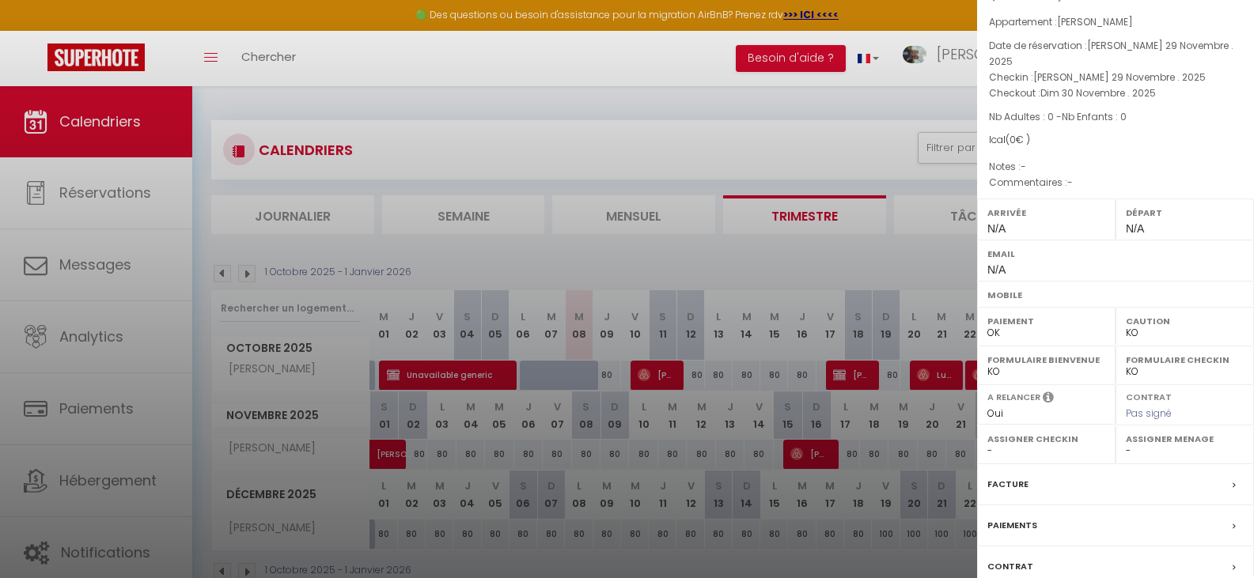
scroll to position [169, 0]
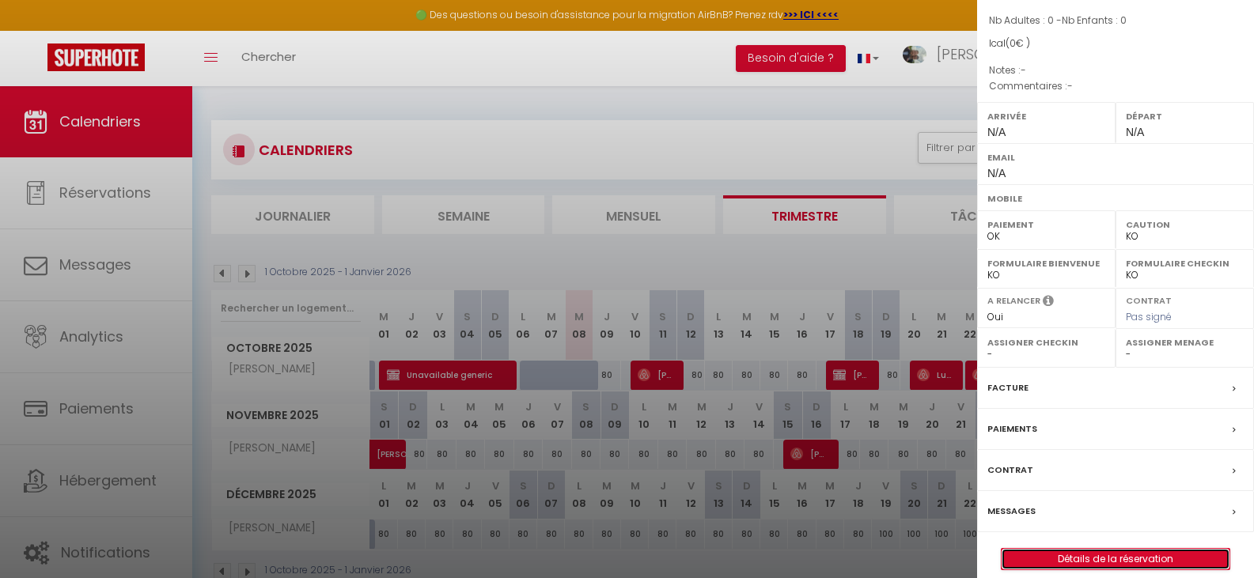
click at [1135, 551] on link "Détails de la réservation" at bounding box center [1116, 559] width 228 height 21
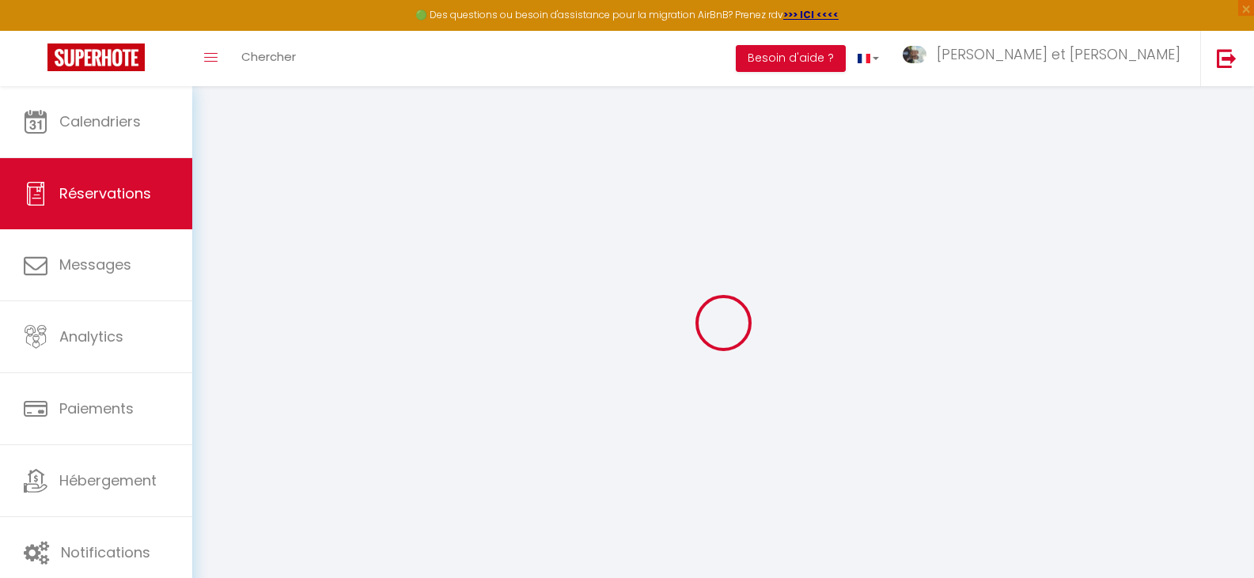
select select
checkbox input "false"
select select
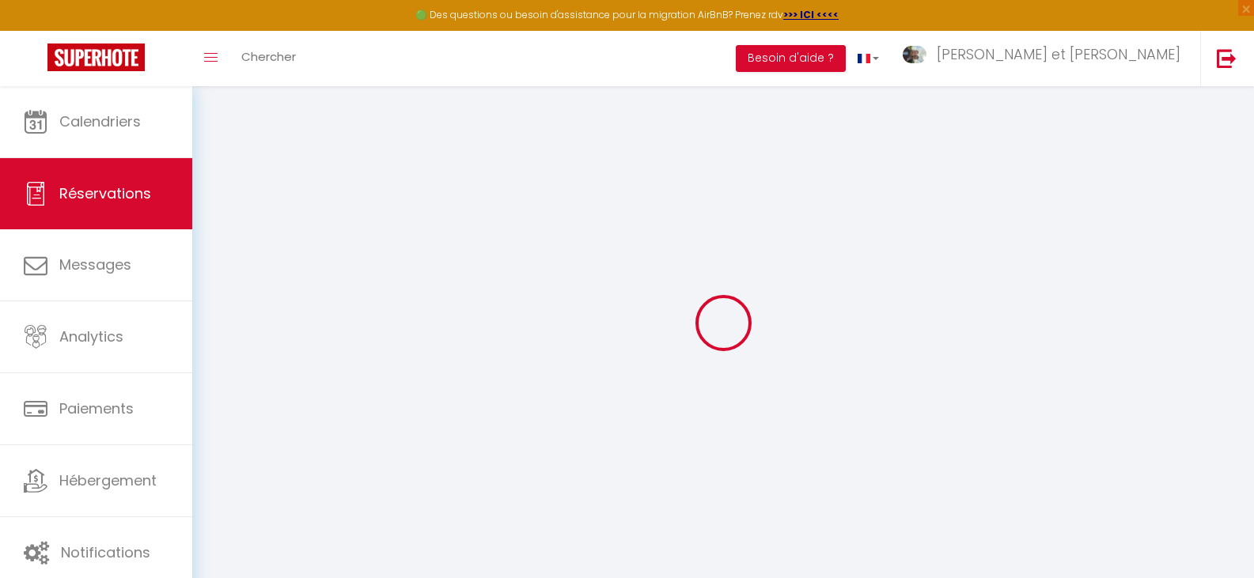
select select
checkbox input "false"
select select
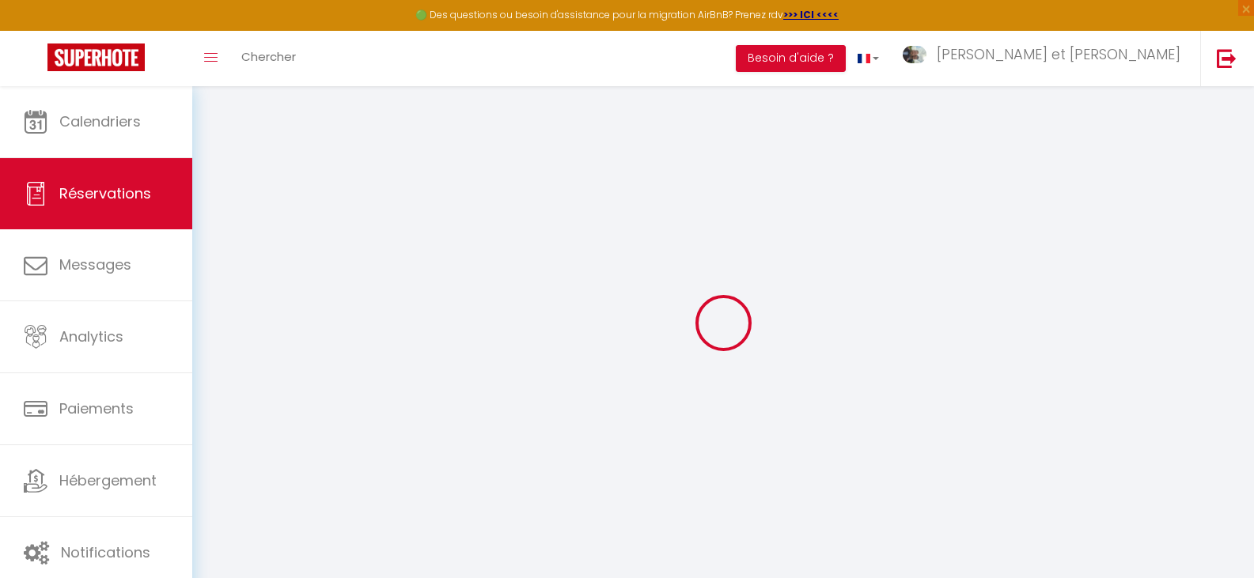
select select
checkbox input "false"
select select
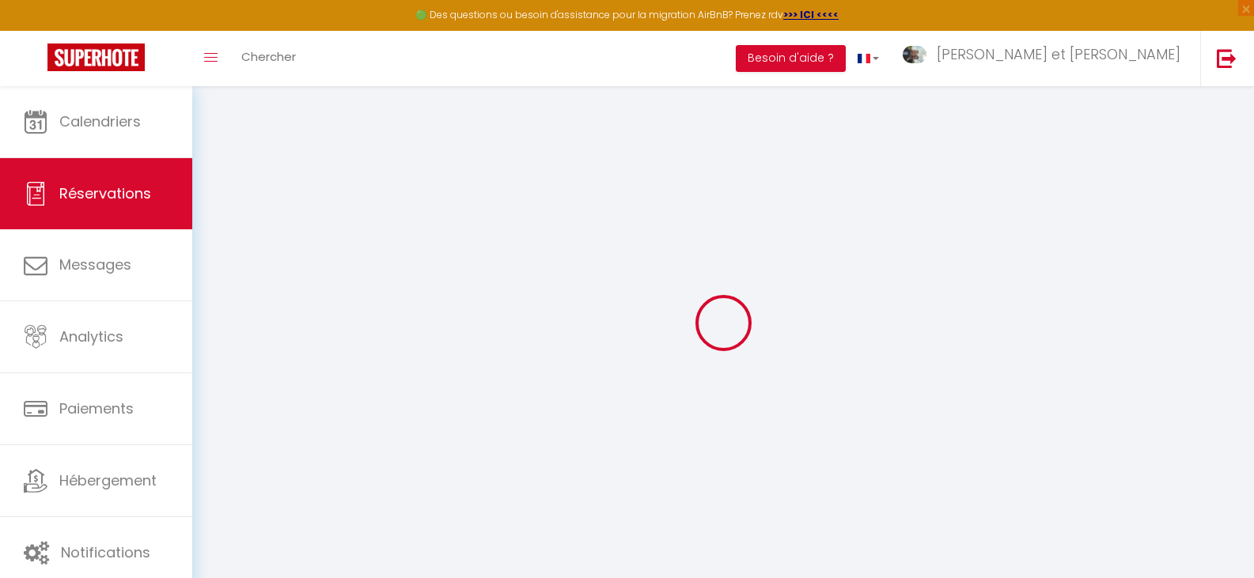
checkbox input "false"
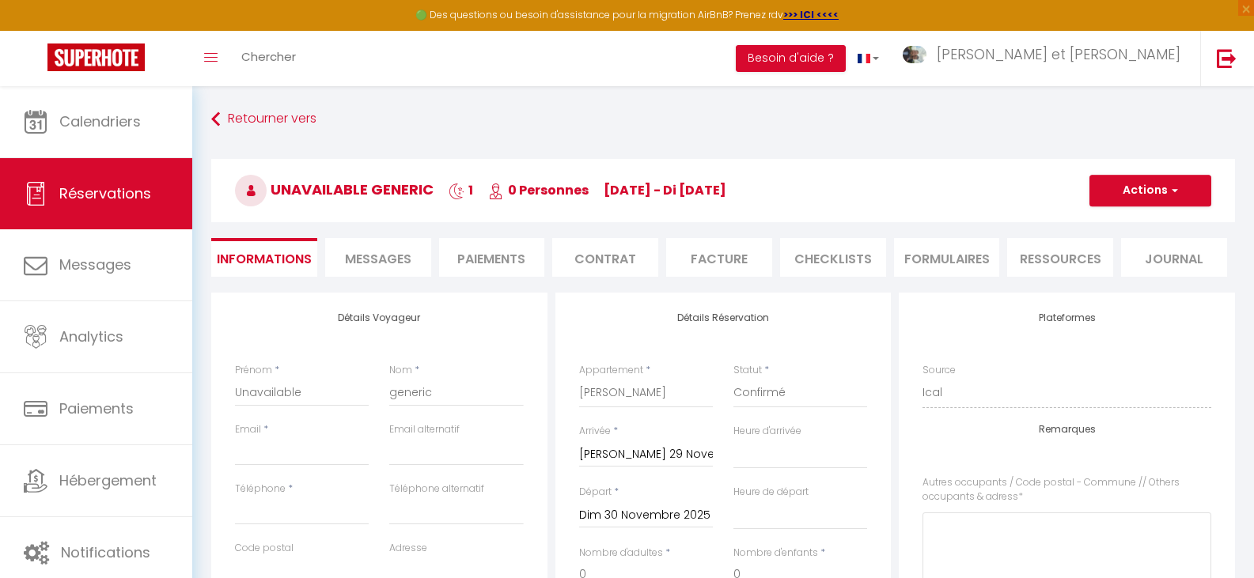
select select
checkbox input "false"
select select
click at [1169, 192] on span "button" at bounding box center [1172, 191] width 9 height 14
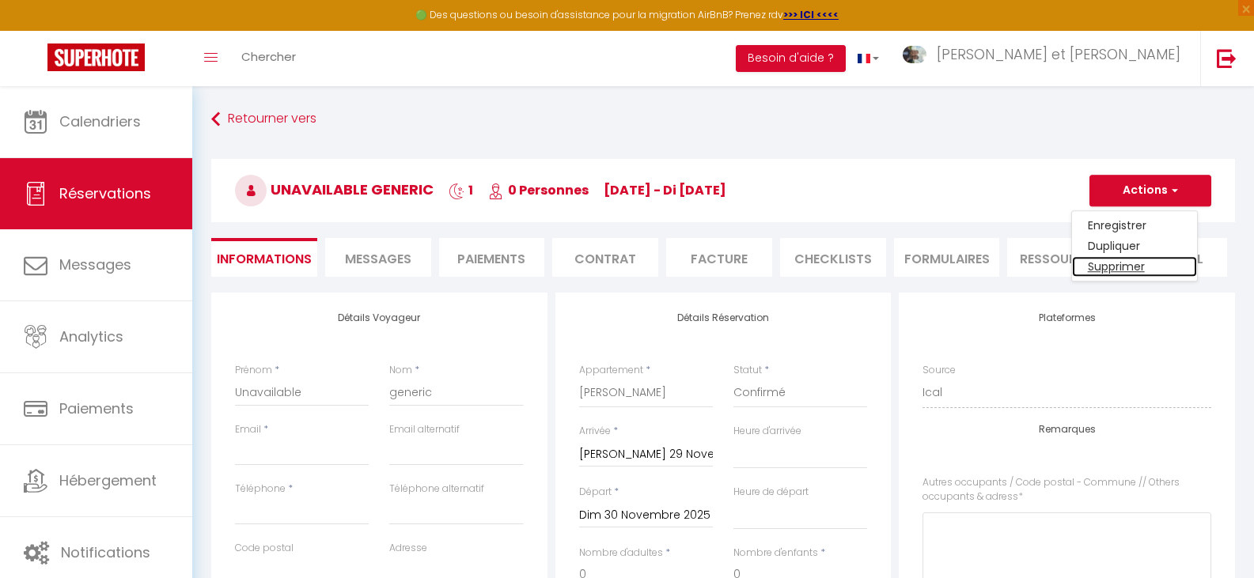
click at [1137, 260] on link "Supprimer" at bounding box center [1134, 266] width 125 height 21
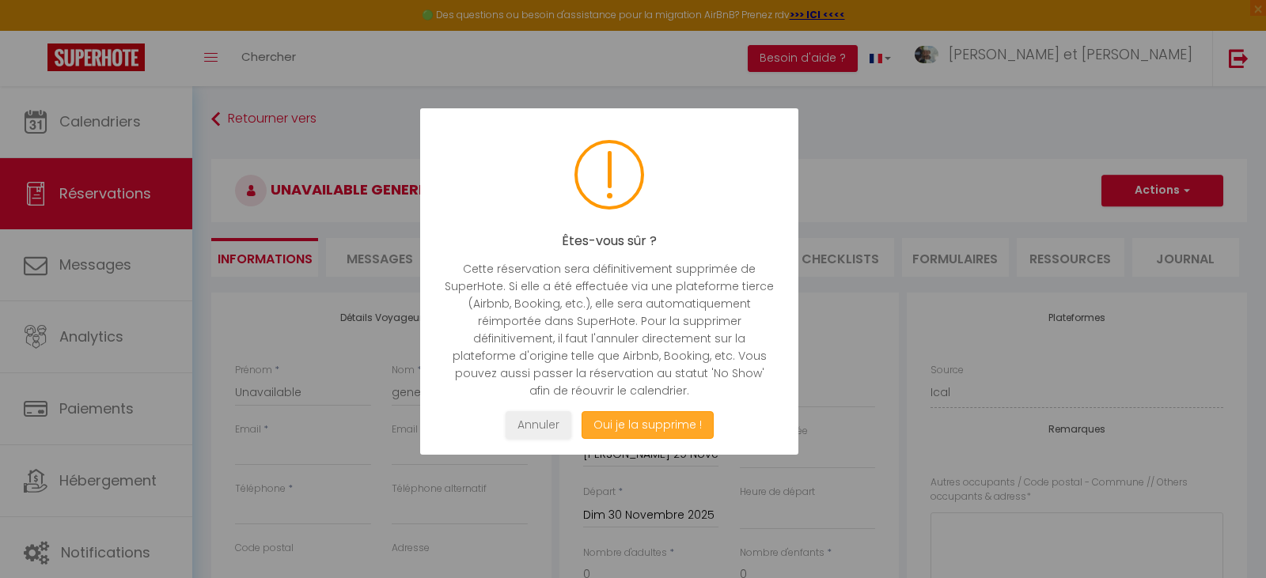
click at [684, 415] on button "Oui je la supprime !" at bounding box center [648, 425] width 132 height 28
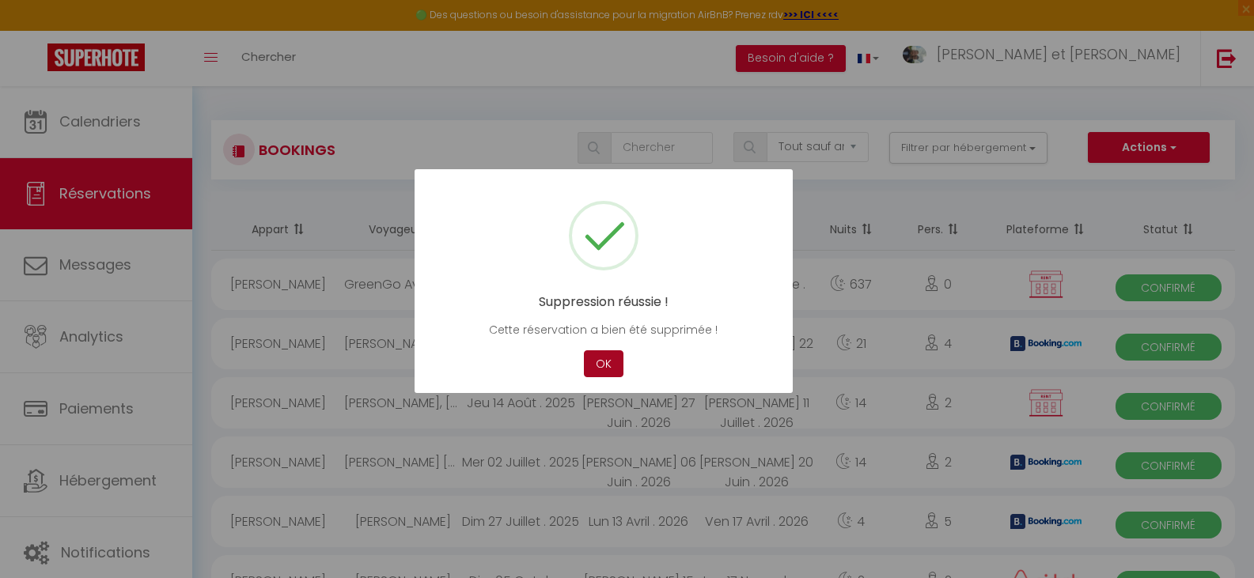
click at [600, 369] on button "OK" at bounding box center [604, 364] width 40 height 28
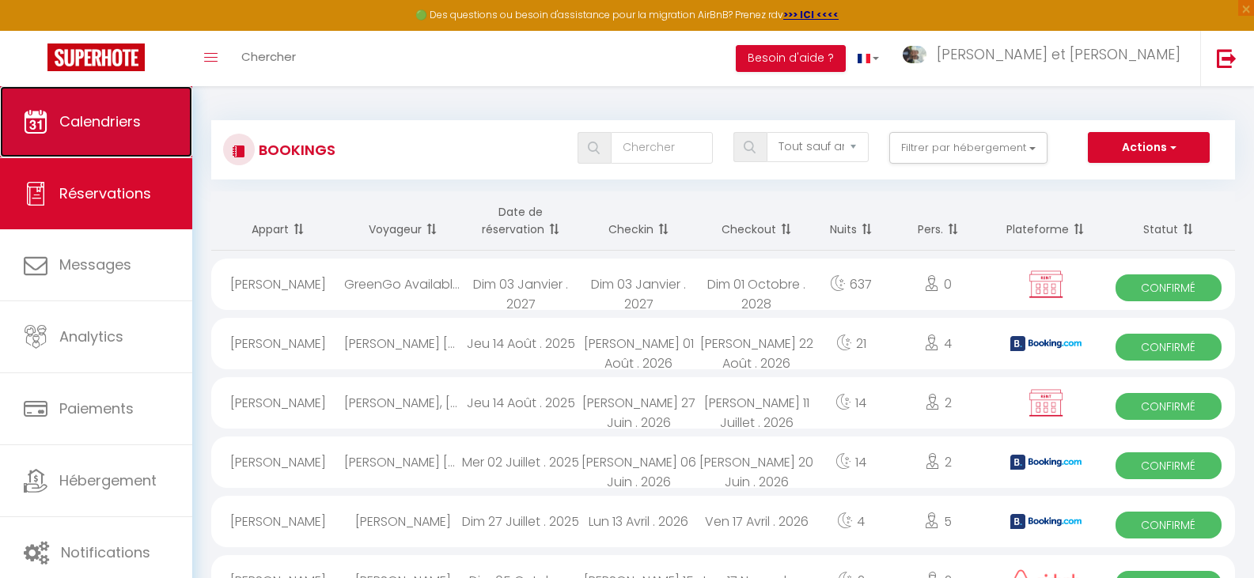
click at [78, 117] on span "Calendriers" at bounding box center [99, 122] width 81 height 20
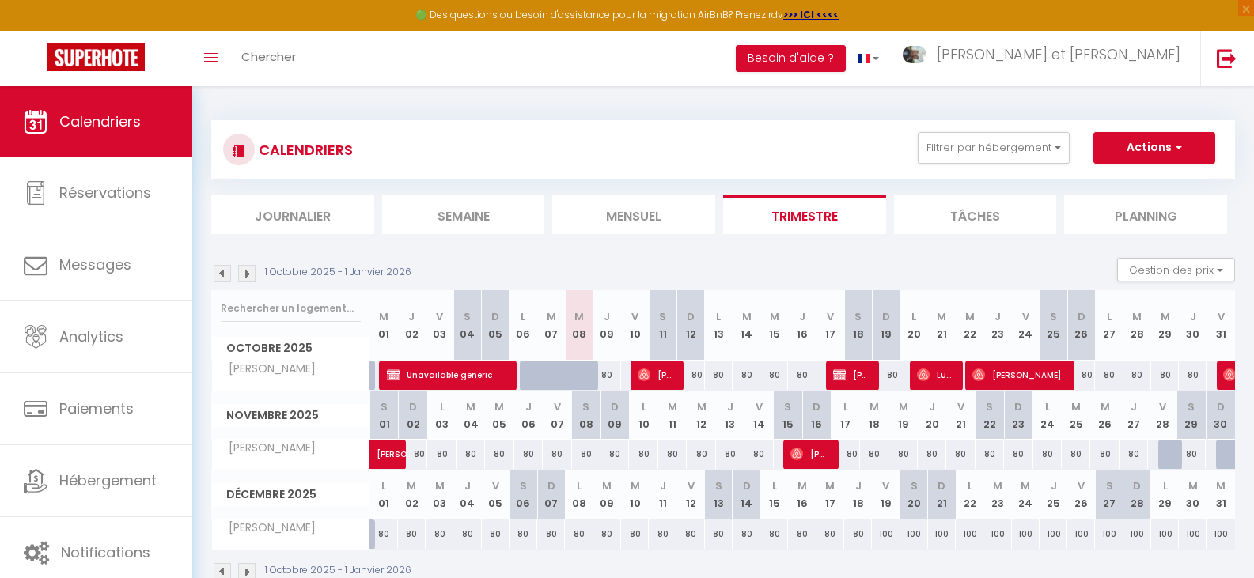
click at [1172, 453] on div at bounding box center [1172, 455] width 28 height 30
type input "80"
select select "1"
type input "Ven 28 Novembre 2025"
type input "[PERSON_NAME] 29 Novembre 2025"
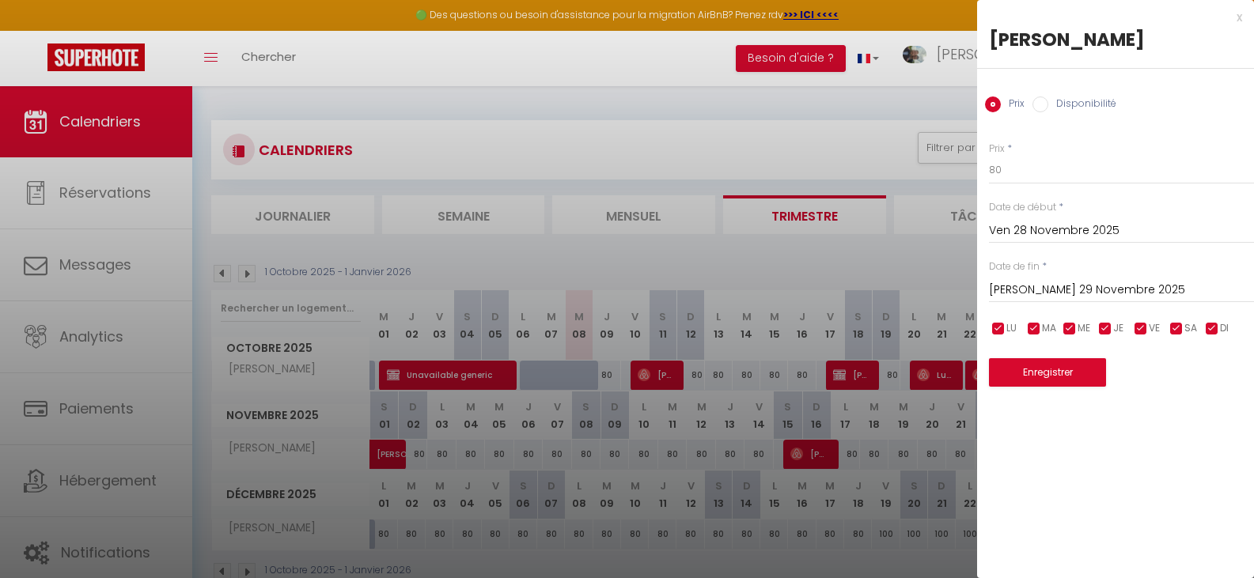
click at [1046, 102] on input "Disponibilité" at bounding box center [1040, 105] width 16 height 16
radio input "true"
radio input "false"
click at [1101, 293] on input "[PERSON_NAME] 29 Novembre 2025" at bounding box center [1121, 292] width 265 height 21
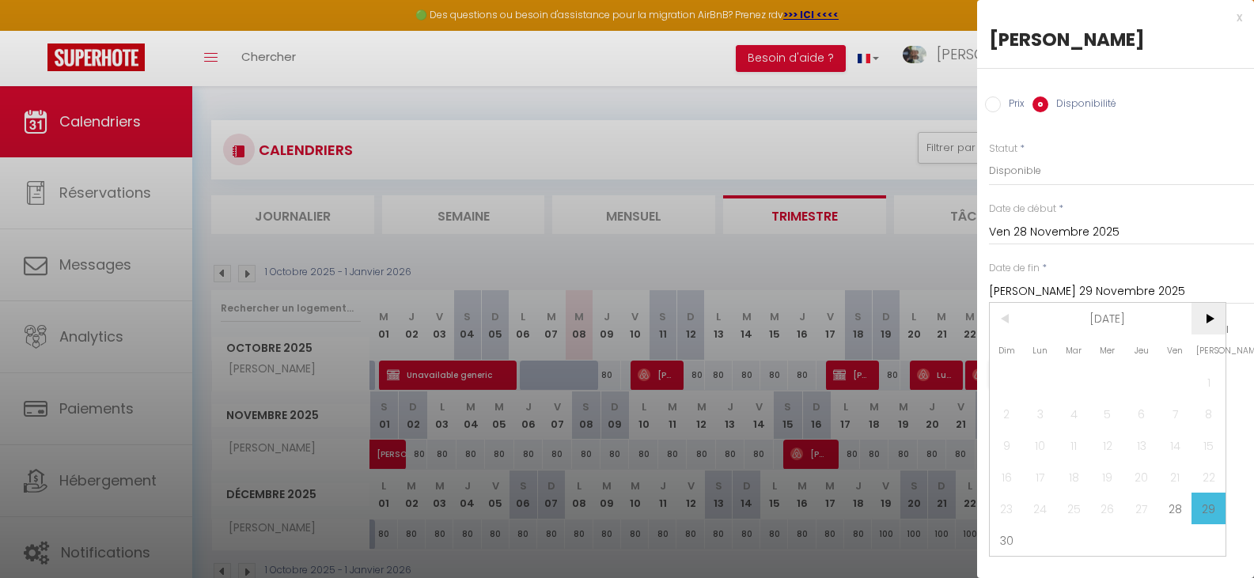
click at [1206, 325] on span ">" at bounding box center [1208, 319] width 34 height 32
click at [1036, 380] on span "1" at bounding box center [1041, 382] width 34 height 32
type input "Lun 01 Décembre 2025"
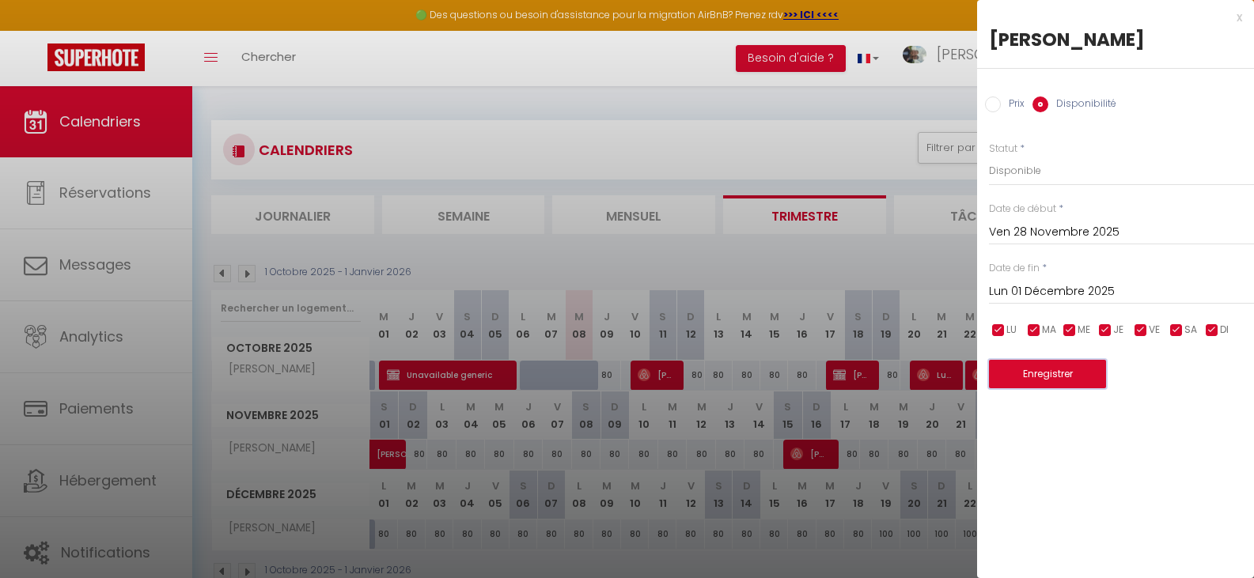
click at [1057, 371] on button "Enregistrer" at bounding box center [1047, 374] width 117 height 28
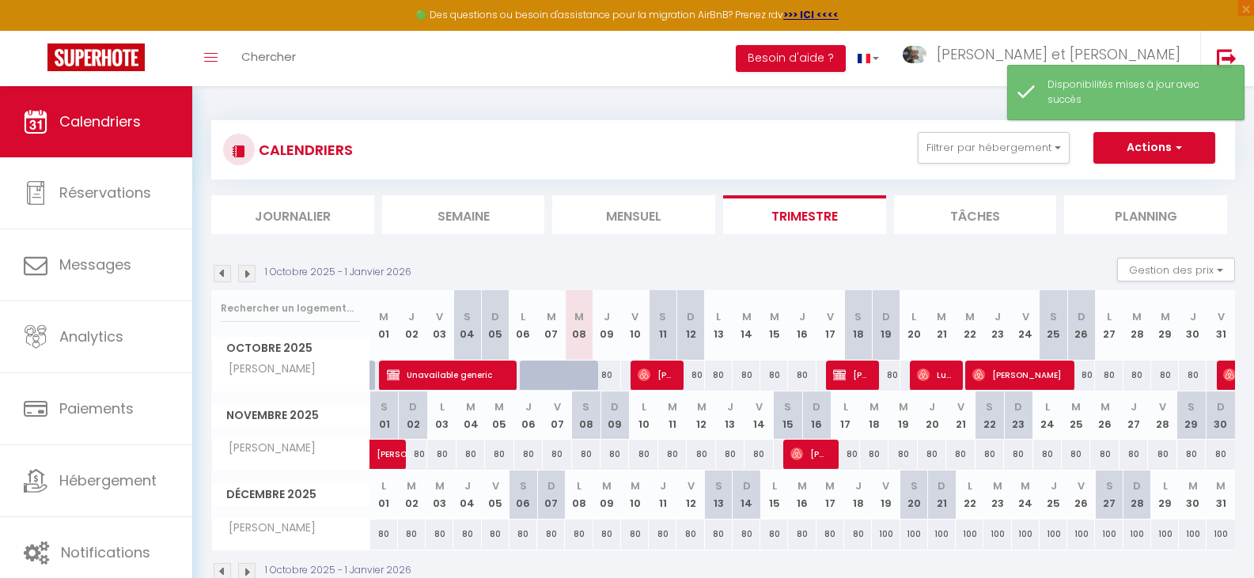
click at [1166, 453] on div "80" at bounding box center [1162, 454] width 28 height 29
select select "1"
type input "Ven 28 Novembre 2025"
type input "[PERSON_NAME] 29 Novembre 2025"
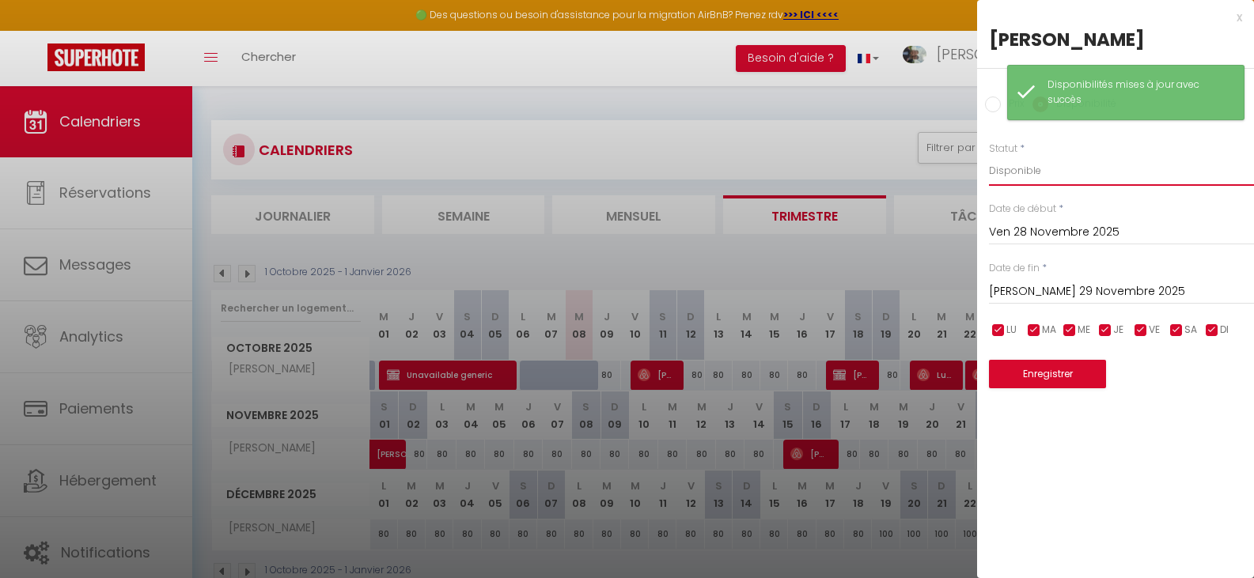
click at [1034, 171] on select "Disponible Indisponible" at bounding box center [1121, 171] width 265 height 30
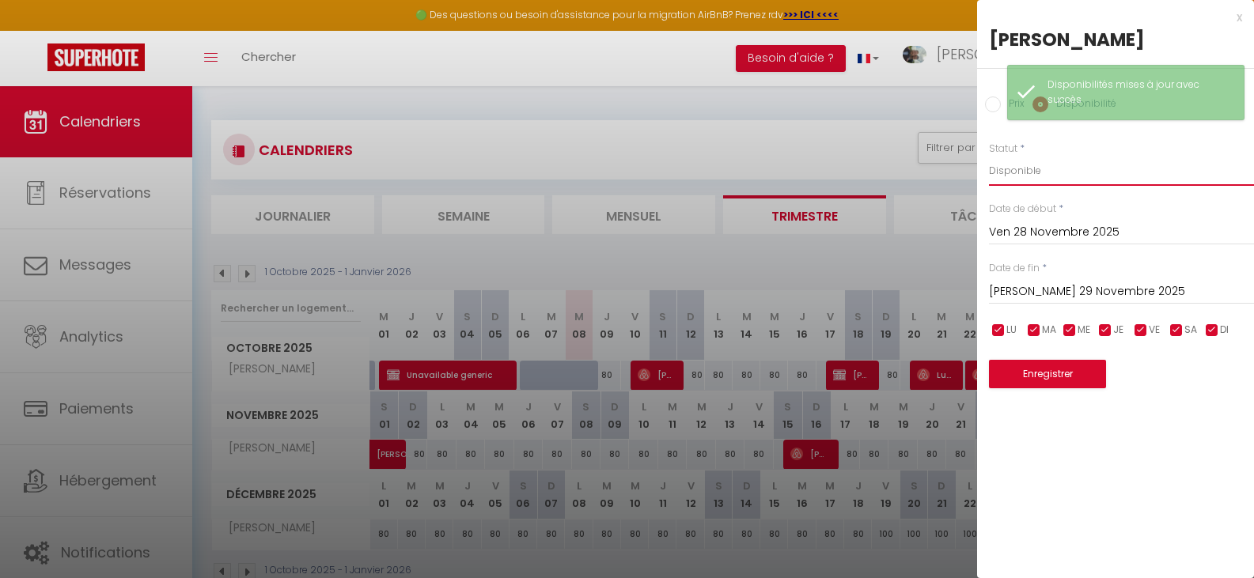
select select "0"
click at [989, 156] on select "Disponible Indisponible" at bounding box center [1121, 171] width 265 height 30
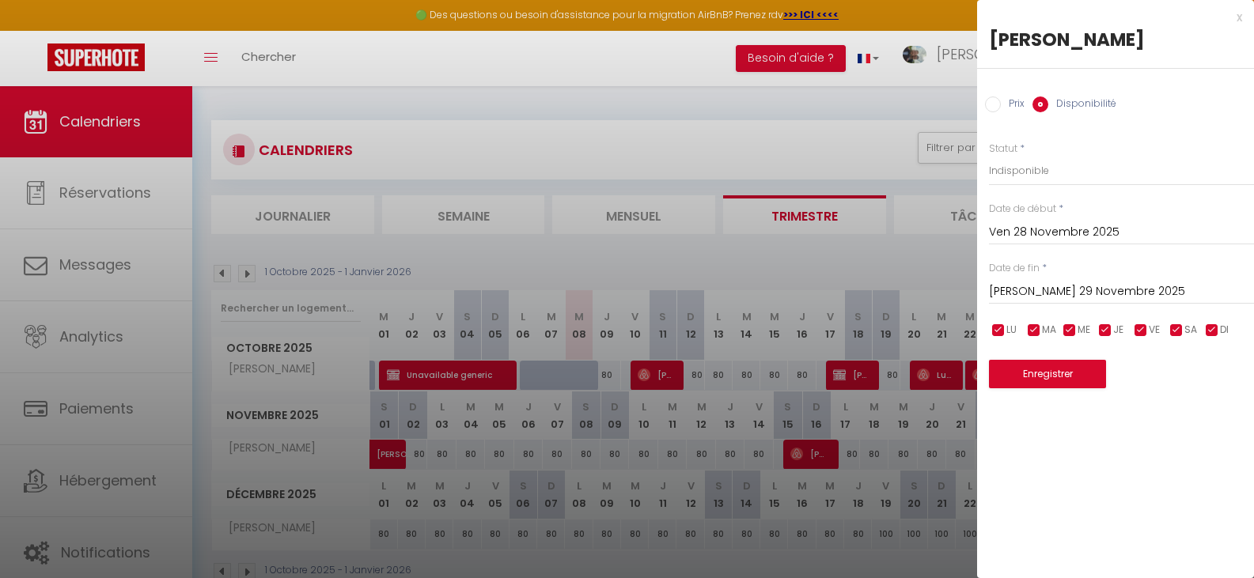
click at [1066, 290] on input "[PERSON_NAME] 29 Novembre 2025" at bounding box center [1121, 292] width 265 height 21
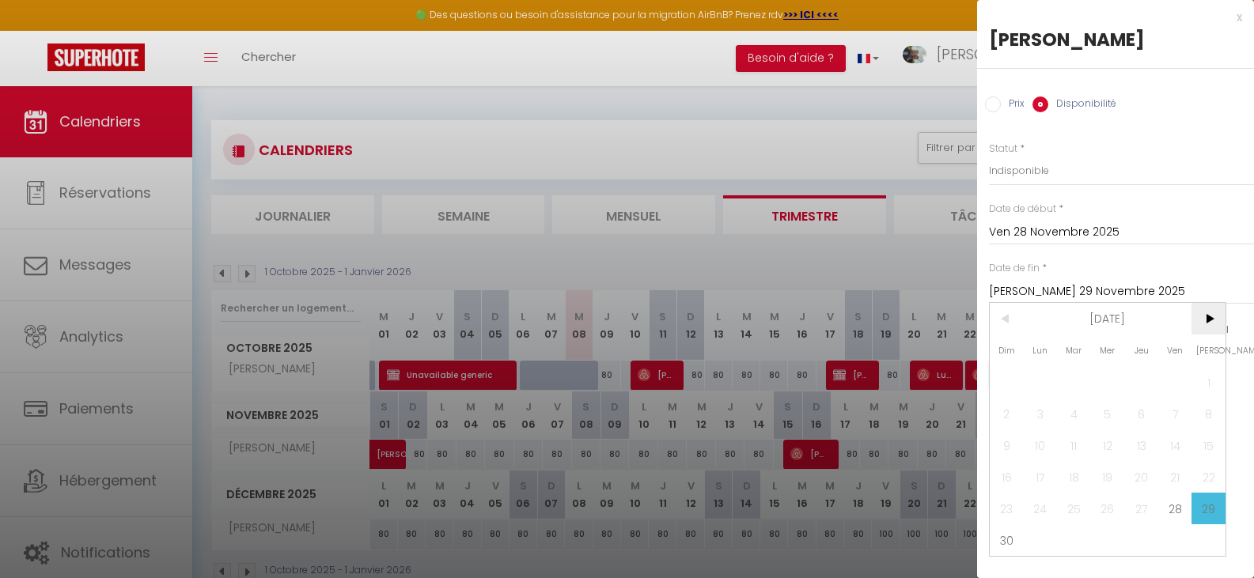
click at [1209, 324] on span ">" at bounding box center [1208, 319] width 34 height 32
click at [1042, 377] on span "1" at bounding box center [1041, 382] width 34 height 32
type input "Lun 01 Décembre 2025"
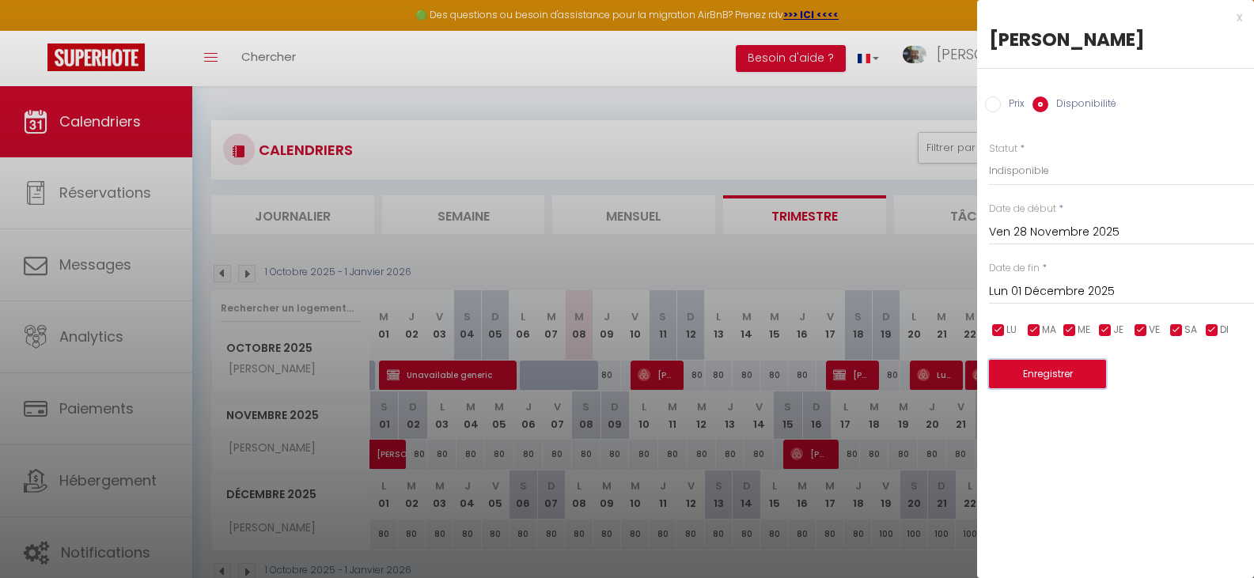
click at [1061, 374] on button "Enregistrer" at bounding box center [1047, 374] width 117 height 28
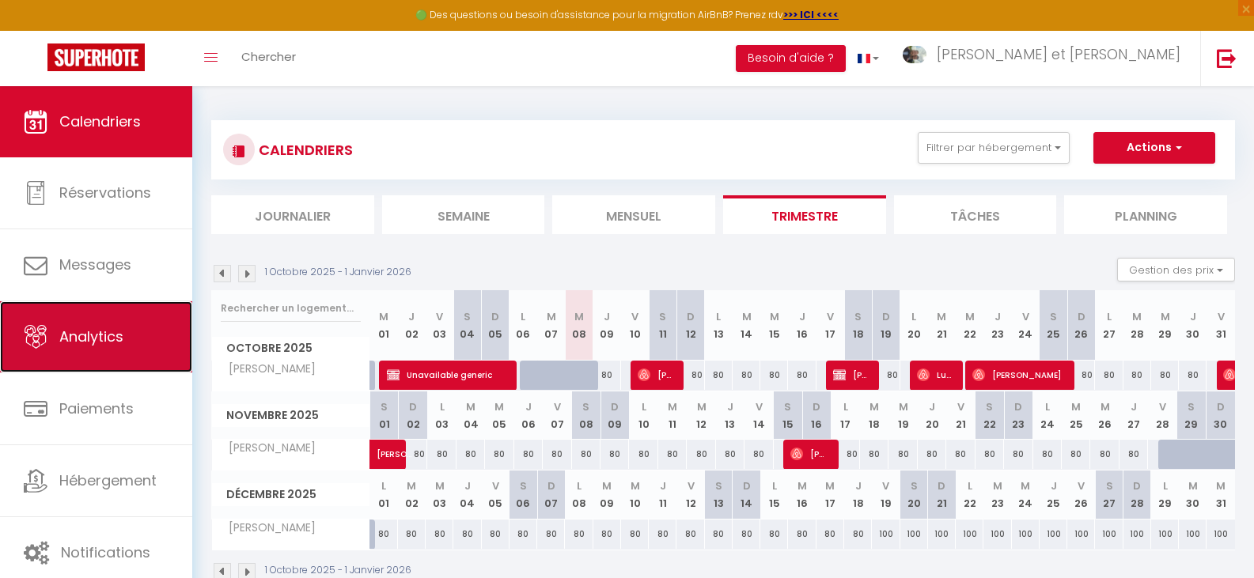
click at [98, 360] on link "Analytics" at bounding box center [96, 336] width 192 height 71
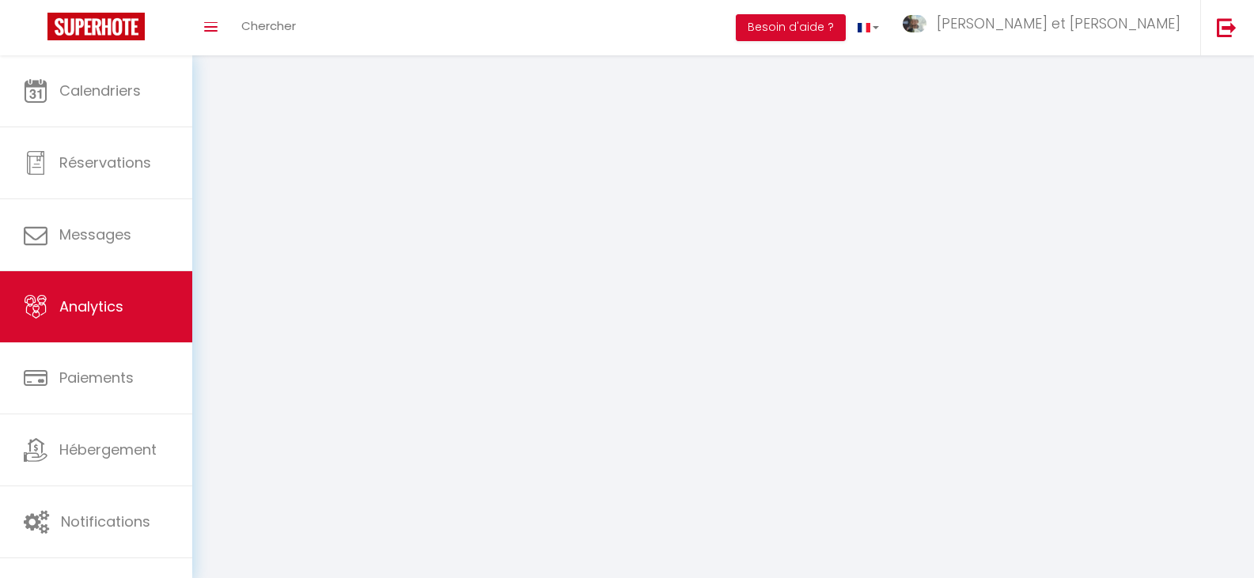
select select "2025"
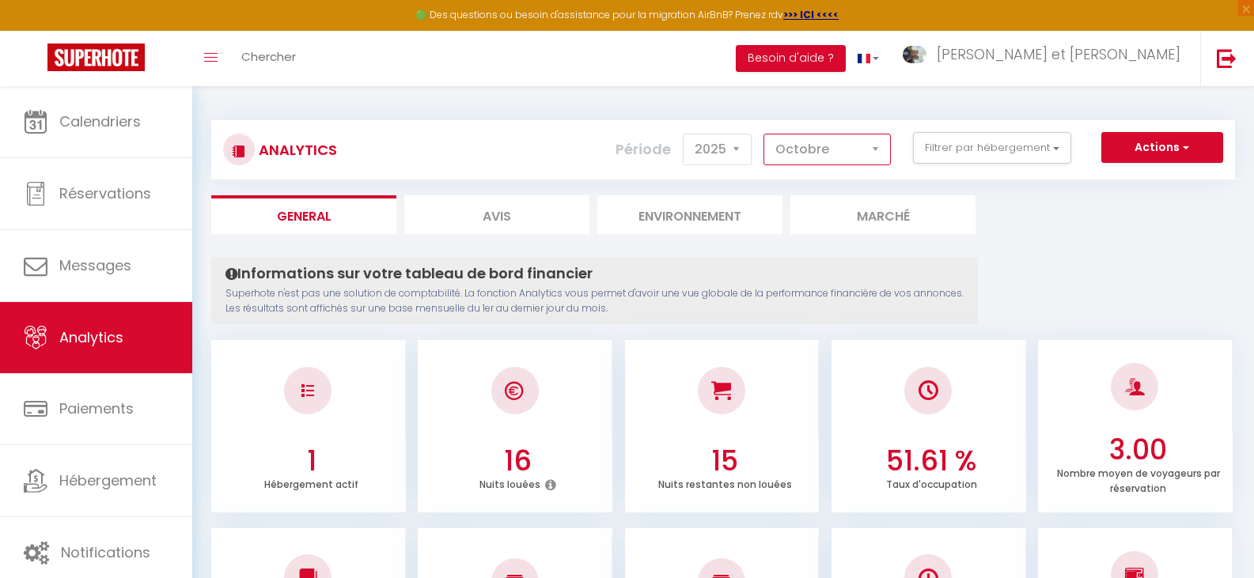
click at [870, 155] on select "[PERSON_NAME] Mars [PERSON_NAME] Juin Juillet Août Septembre Octobre Novembre D…" at bounding box center [826, 150] width 127 height 32
click at [881, 150] on select "[PERSON_NAME] Mars [PERSON_NAME] Juin Juillet Août Septembre Octobre Novembre D…" at bounding box center [826, 150] width 127 height 32
select select "12"
click at [764, 134] on select "[PERSON_NAME] Mars [PERSON_NAME] Juin Juillet Août Septembre Octobre Novembre D…" at bounding box center [826, 150] width 127 height 32
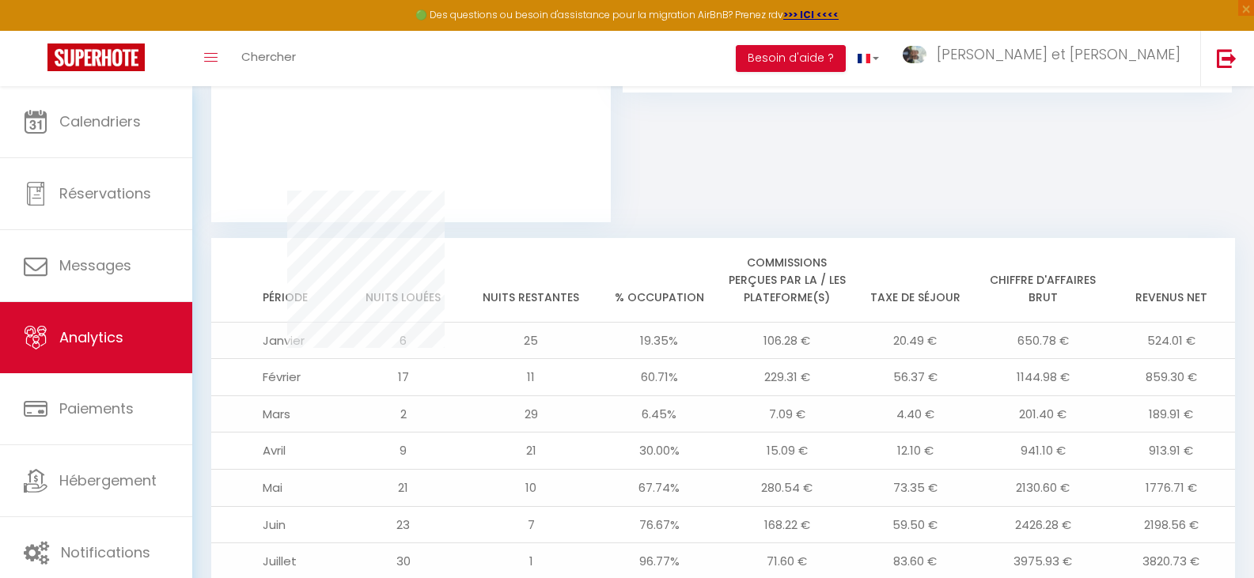
scroll to position [1428, 0]
